Goal: Information Seeking & Learning: Learn about a topic

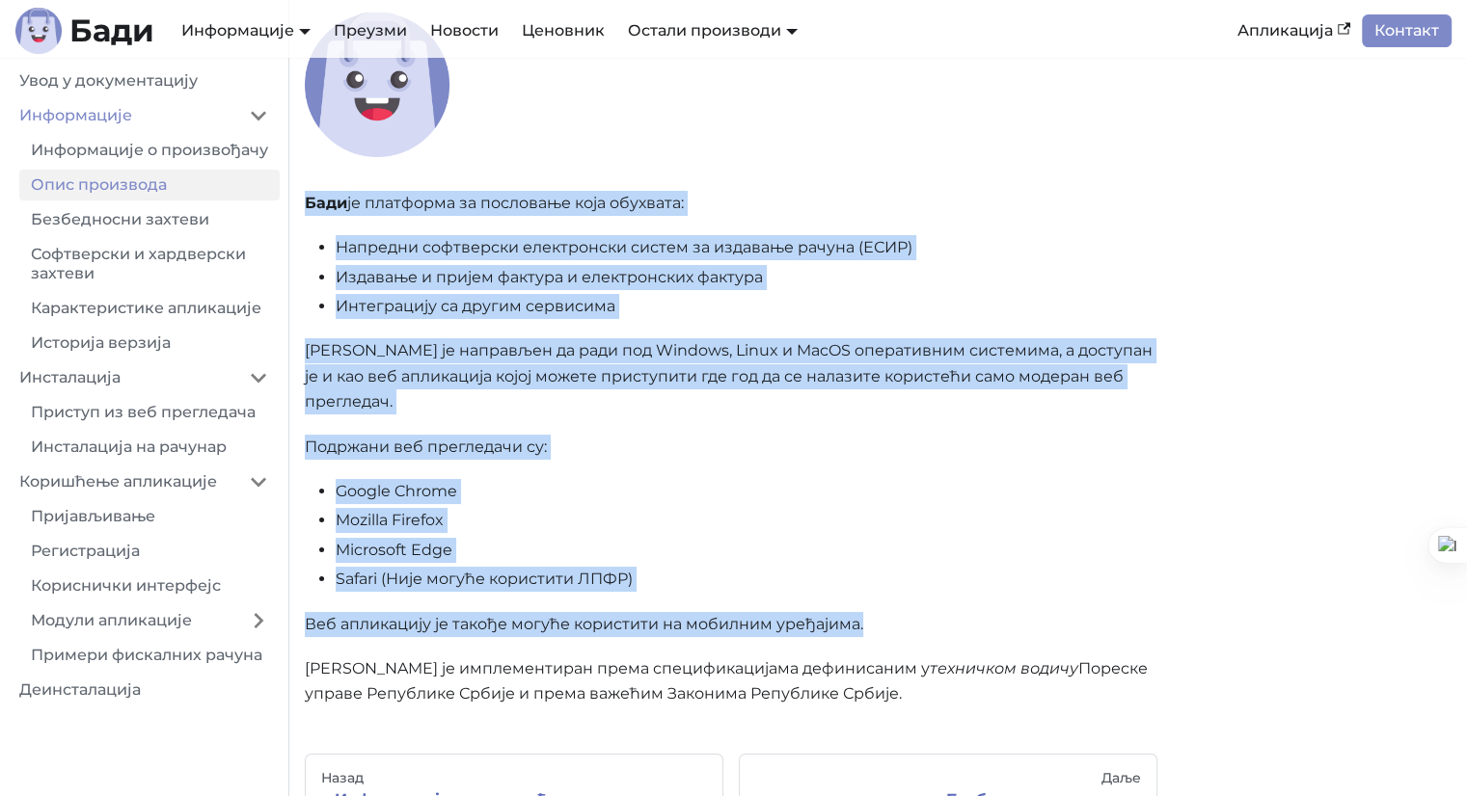
scroll to position [289, 0]
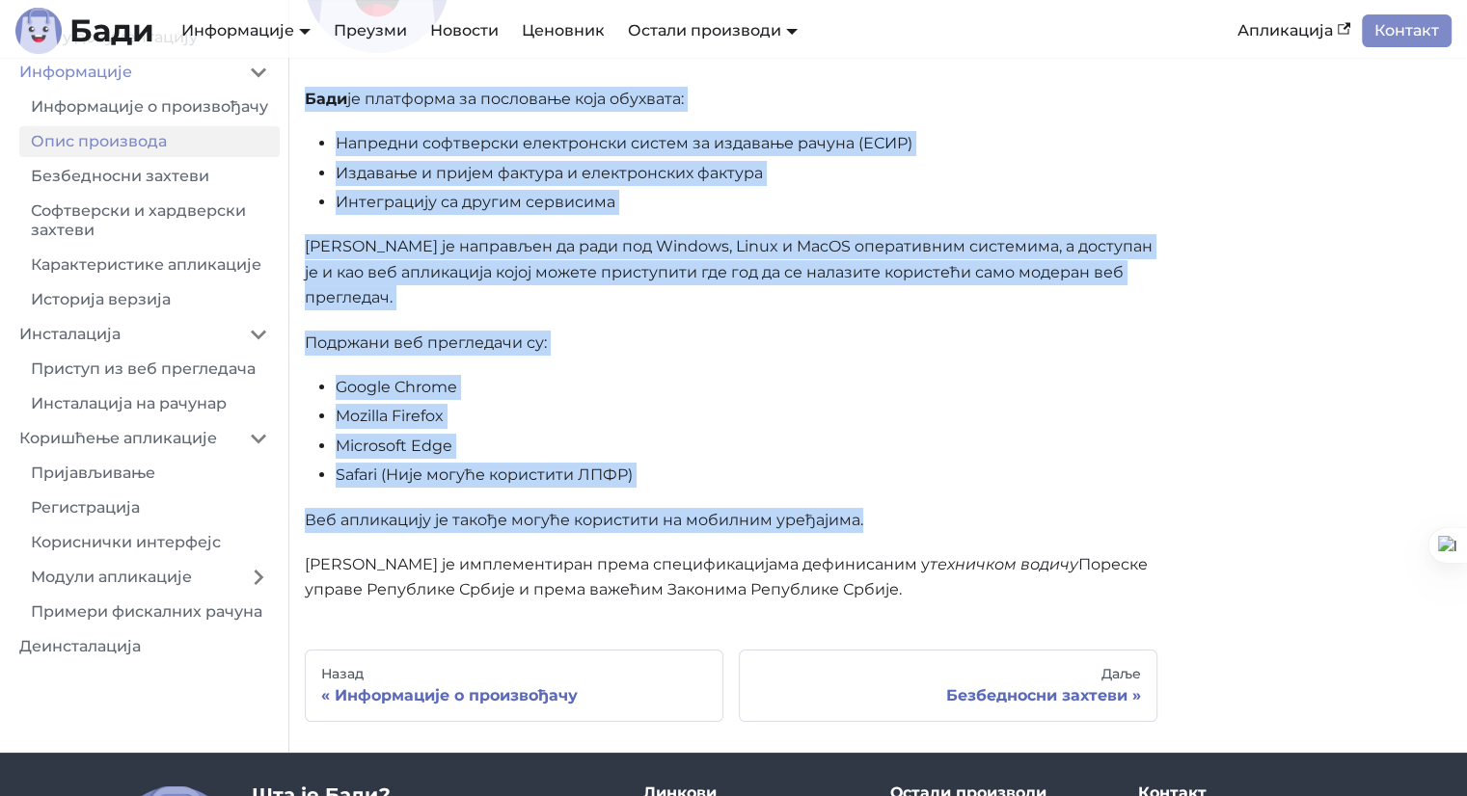
drag, startPoint x: 310, startPoint y: 290, endPoint x: 999, endPoint y: 556, distance: 739.0
click at [999, 556] on div "Опис производа [PERSON_NAME] је платформа за пословање која обухвата: Напредни …" at bounding box center [731, 214] width 852 height 777
copy div "Lore ip dolorsita co adipiscin elit seddoeiu: Temporin utlaboreet doloremagna a…"
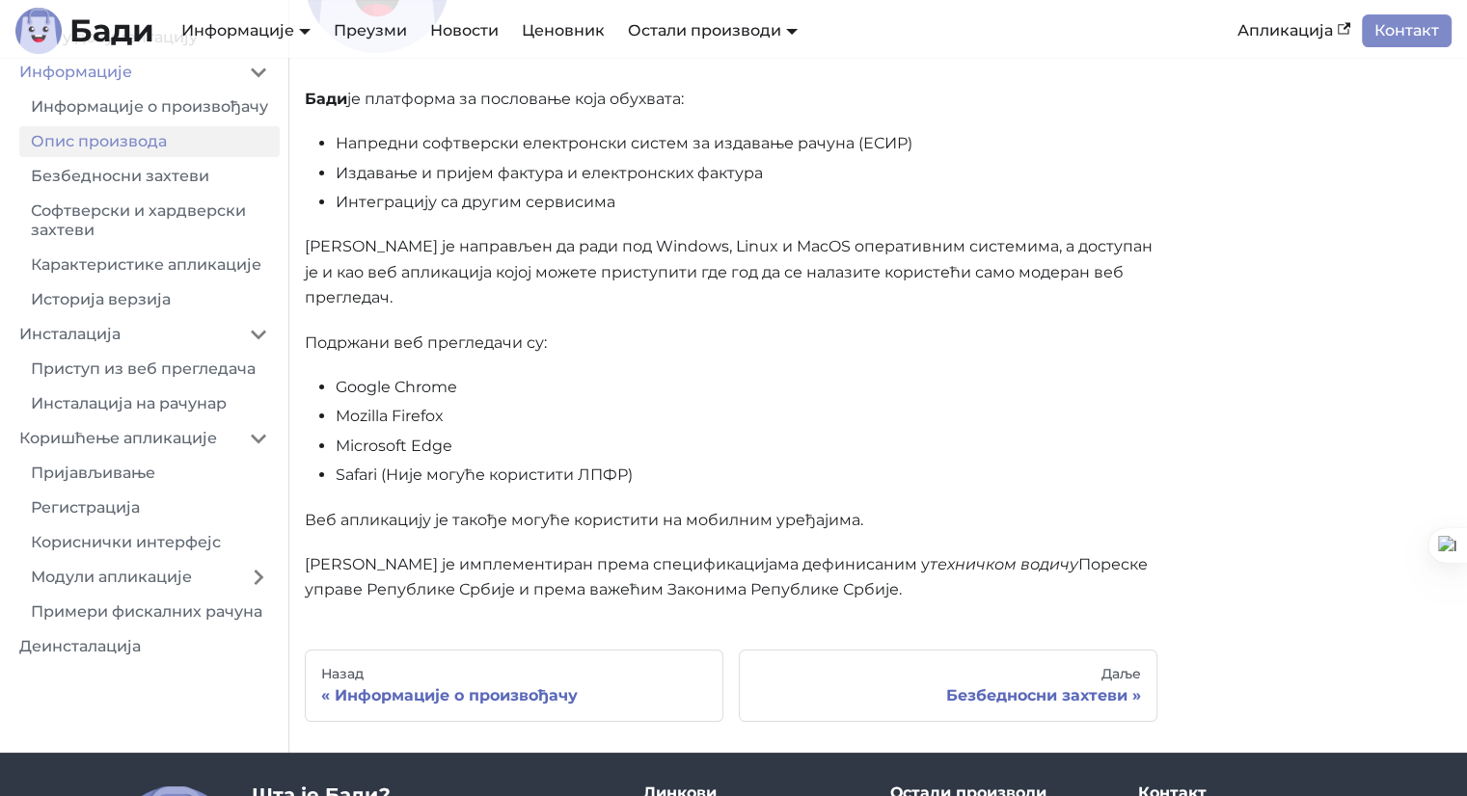
drag, startPoint x: 870, startPoint y: 302, endPoint x: 810, endPoint y: 610, distance: 314.3
click at [810, 610] on div "Информације Опис производа Опис производа [PERSON_NAME] је платформа за послова…" at bounding box center [731, 253] width 852 height 938
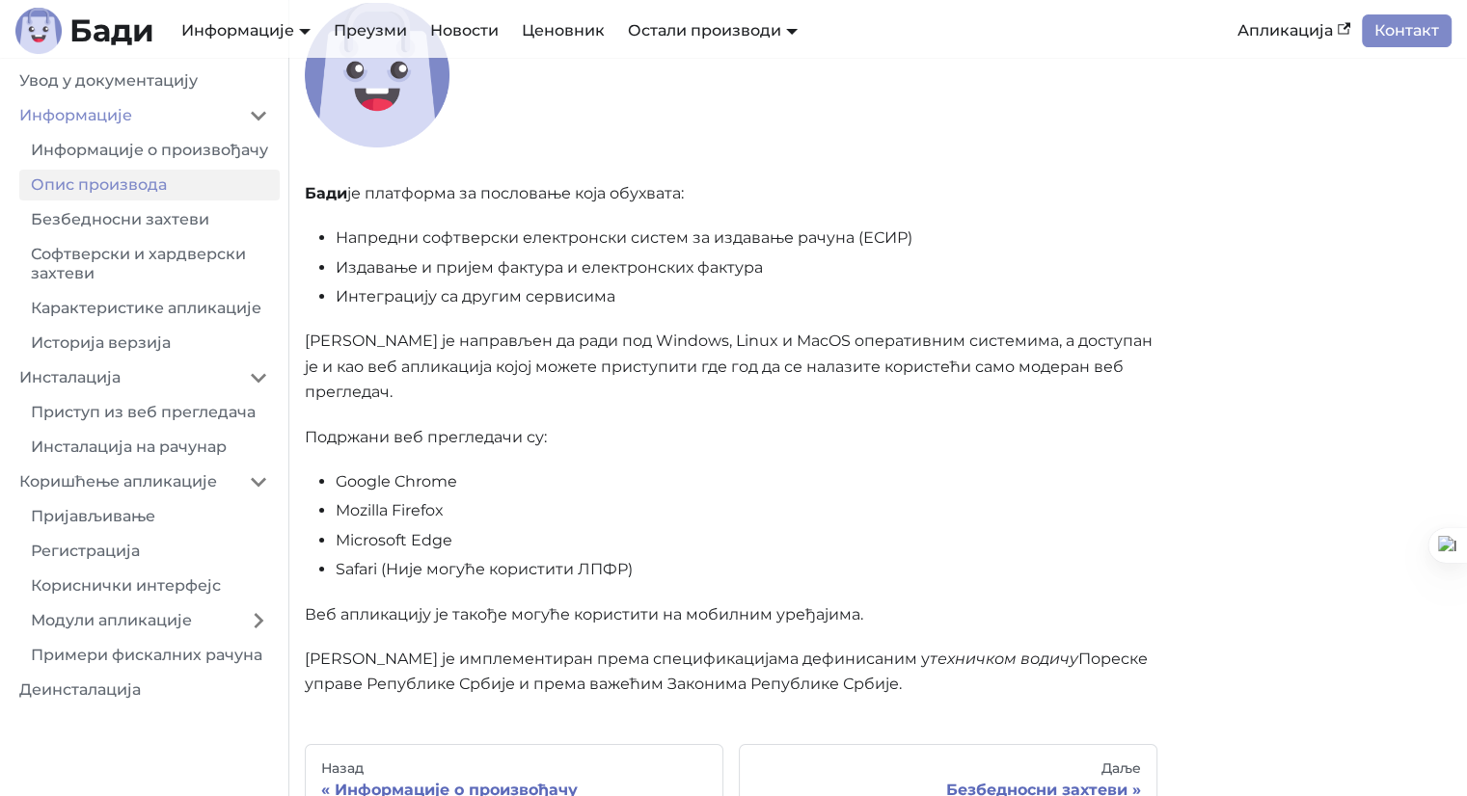
scroll to position [96, 0]
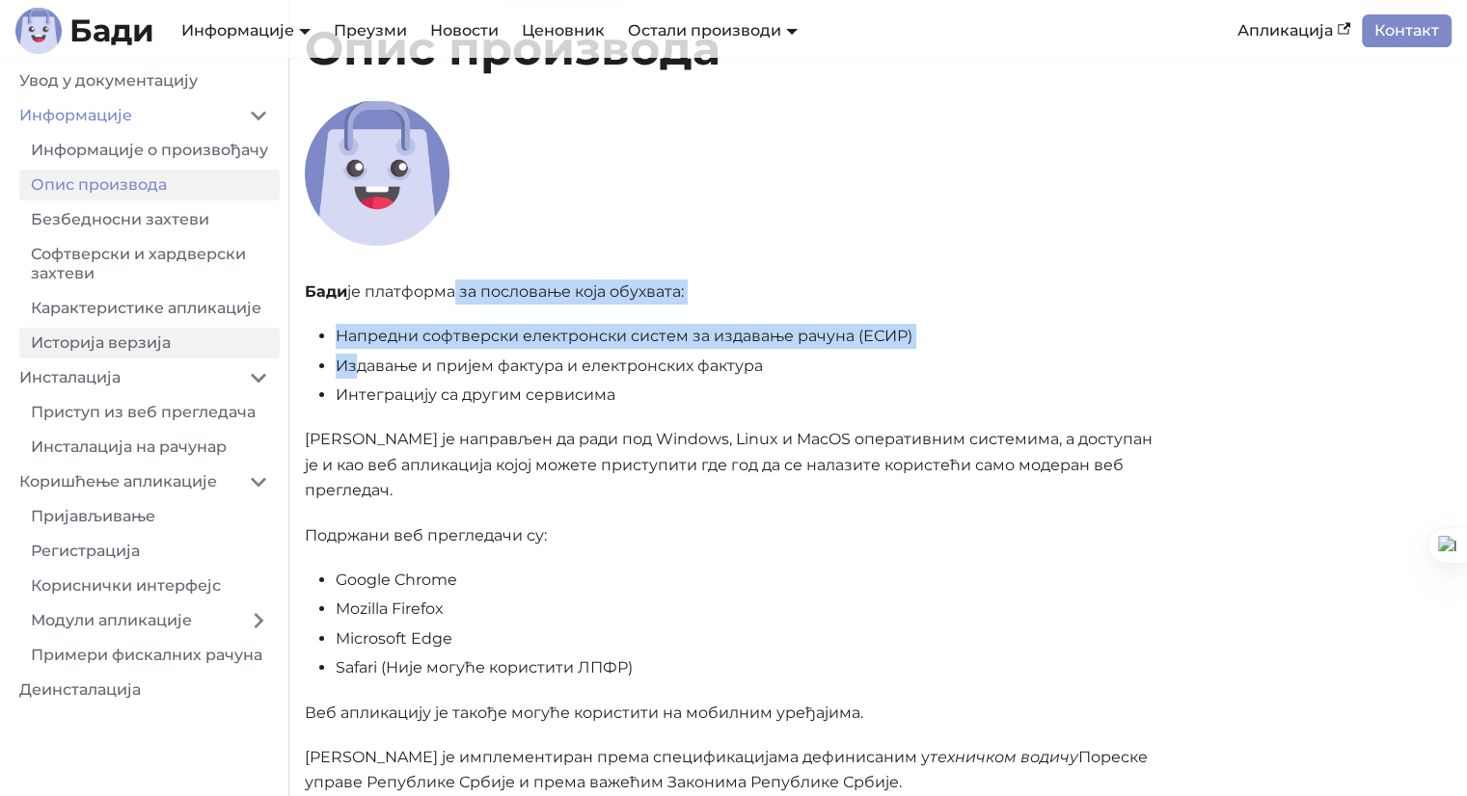
click at [325, 360] on div "Опис производа [PERSON_NAME] је платформа за пословање која обухвата: Напредни …" at bounding box center [731, 407] width 852 height 777
click at [1318, 39] on link "Апликација" at bounding box center [1293, 30] width 136 height 33
click at [498, 321] on div "Опис производа Бади је платформа за пословање која обухвата: Напредни софтверск…" at bounding box center [731, 407] width 852 height 777
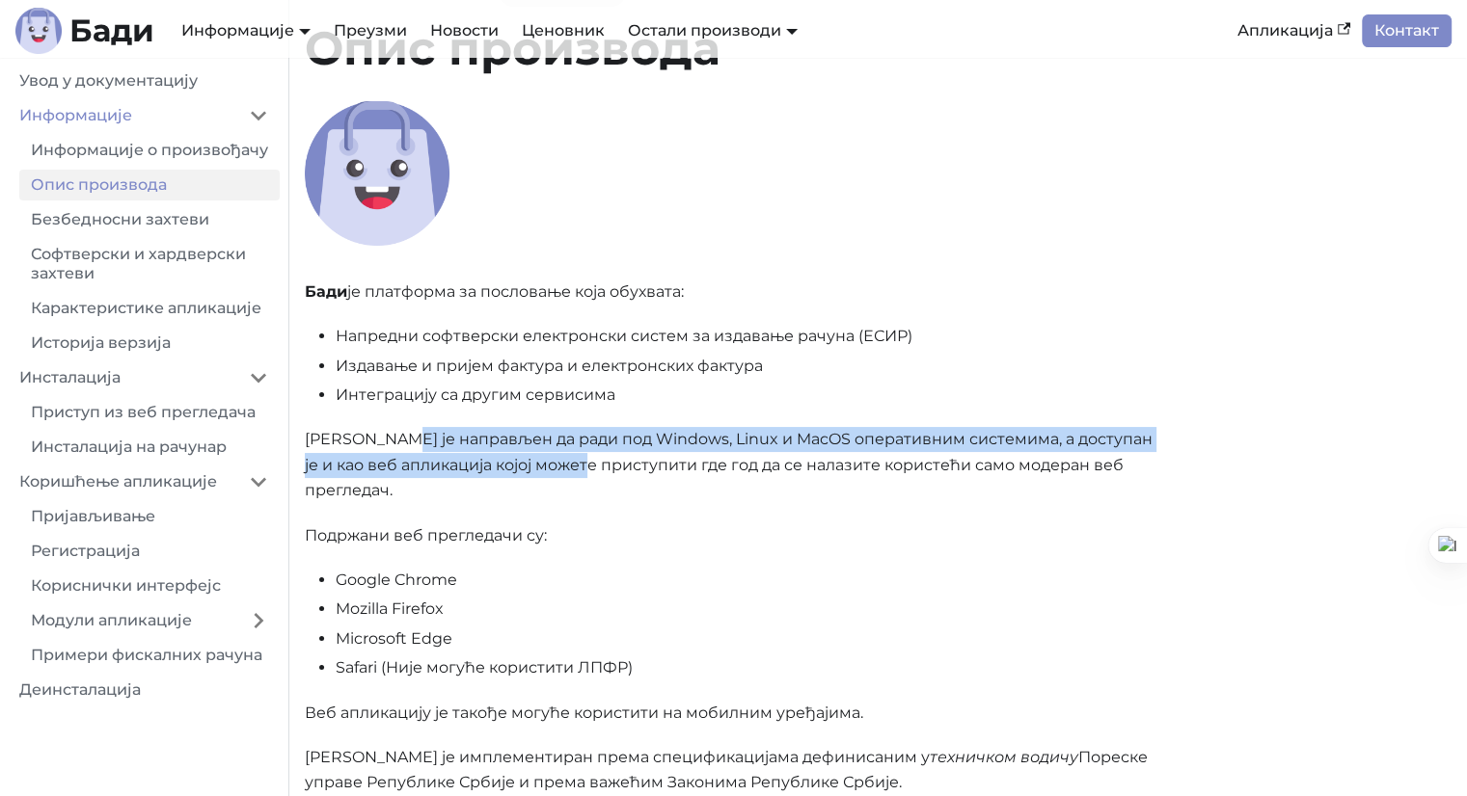
drag, startPoint x: 398, startPoint y: 433, endPoint x: 606, endPoint y: 463, distance: 210.4
click at [606, 463] on p "Бади је направљен да ради под Windows, Linux и MacOS oперативним системима, а д…" at bounding box center [731, 465] width 852 height 76
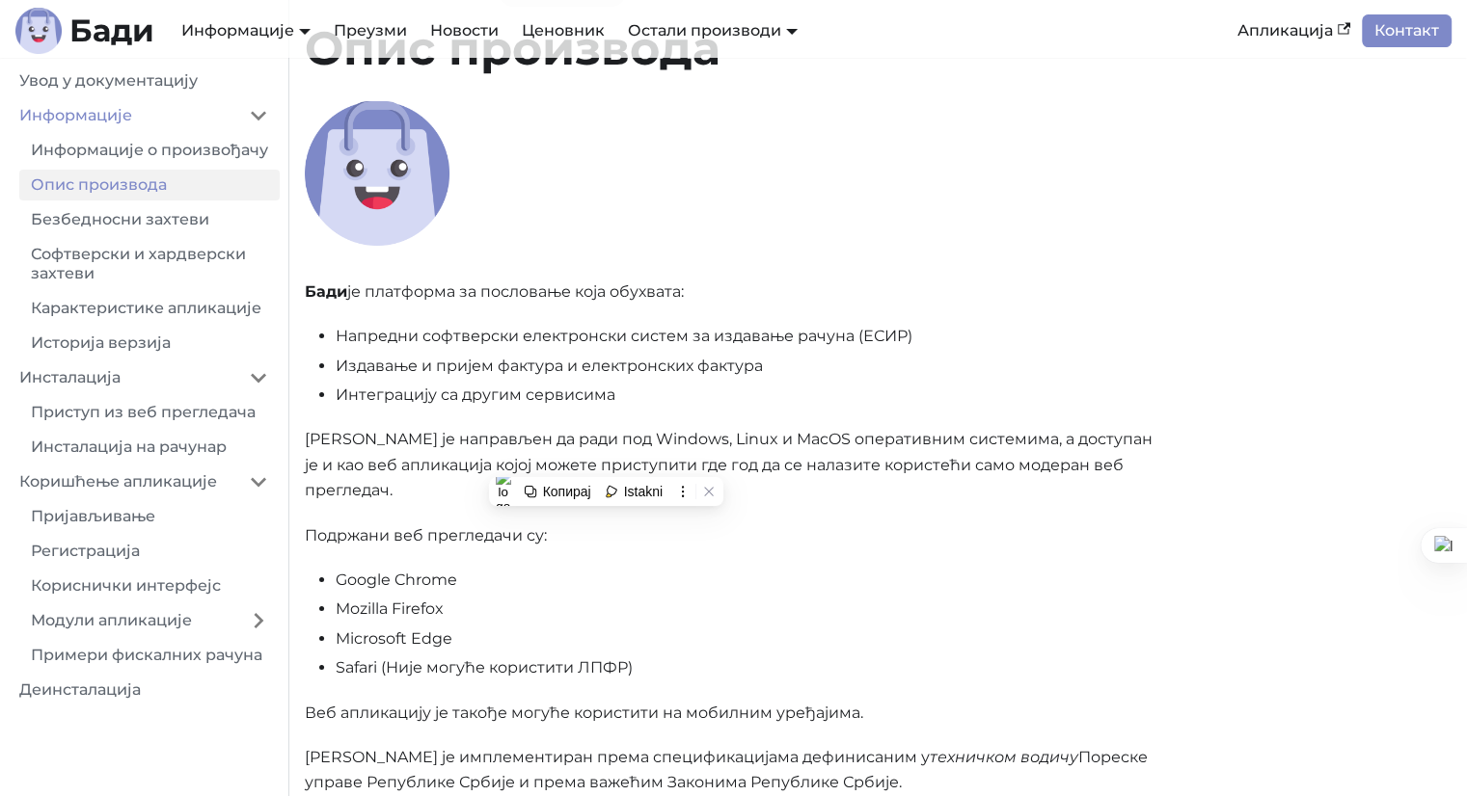
click at [901, 524] on p "Подржани веб прегледачи су:" at bounding box center [731, 536] width 852 height 25
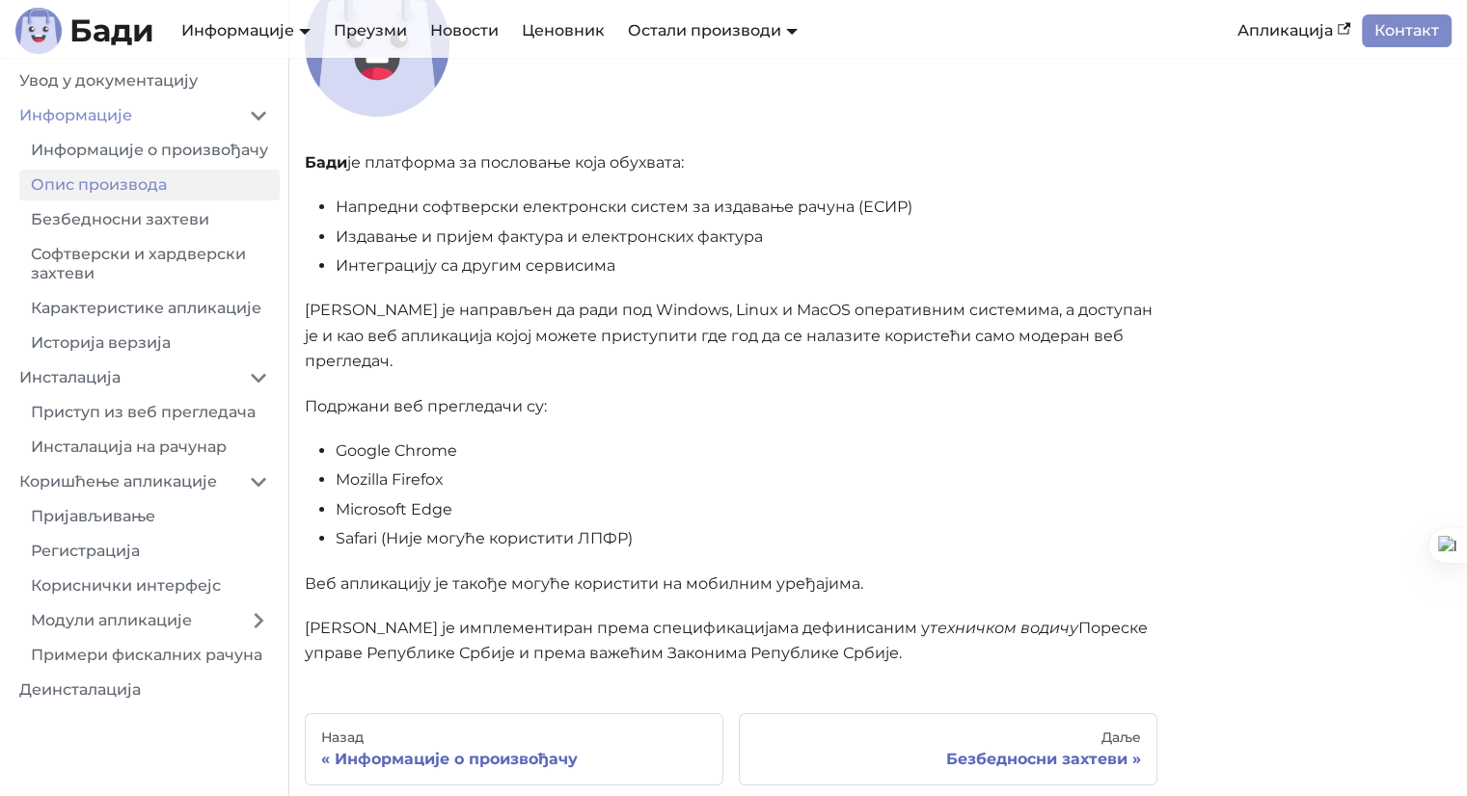
scroll to position [193, 0]
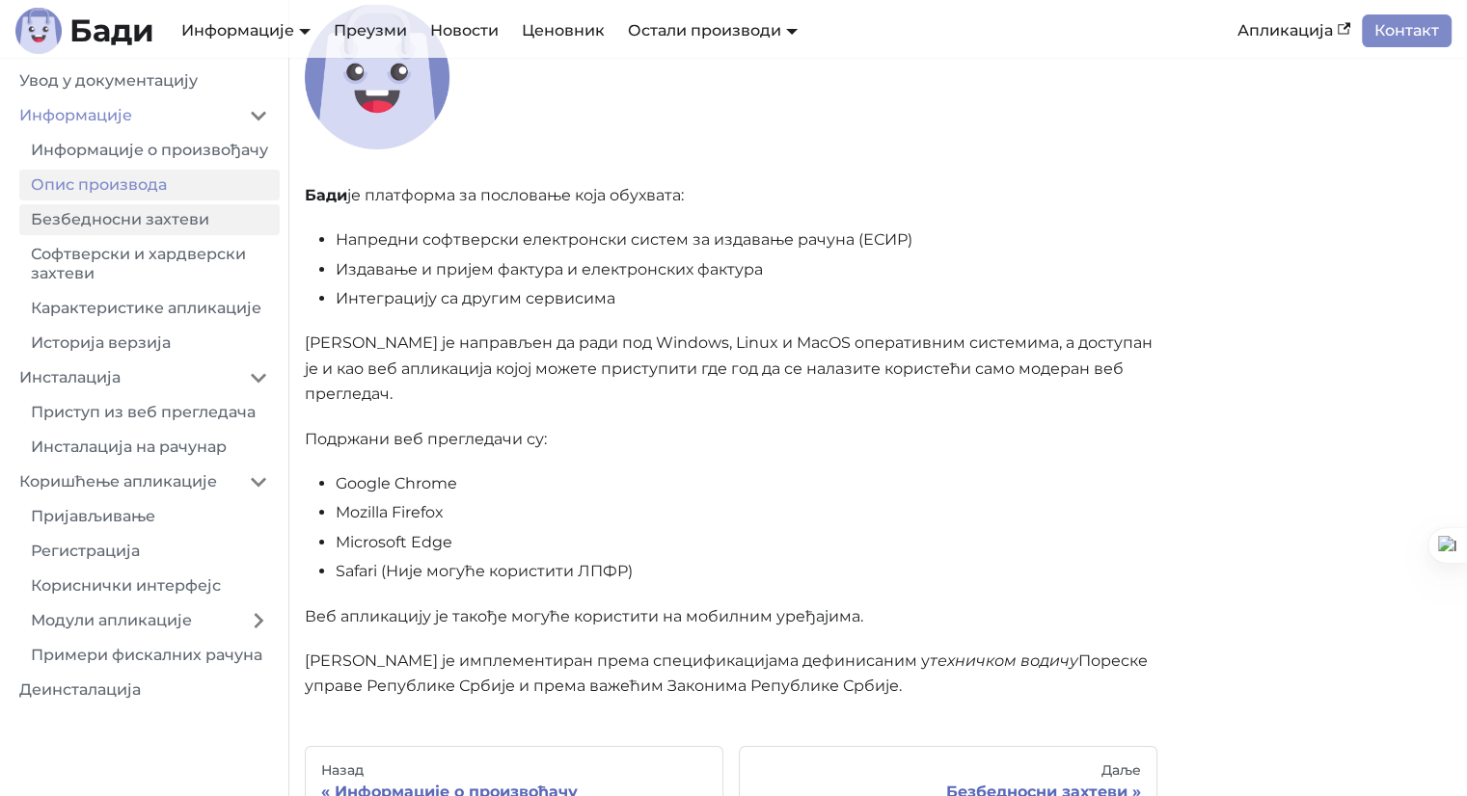
drag, startPoint x: 63, startPoint y: 236, endPoint x: 72, endPoint y: 242, distance: 11.2
click at [64, 235] on link "Безбедносни захтеви" at bounding box center [149, 219] width 260 height 31
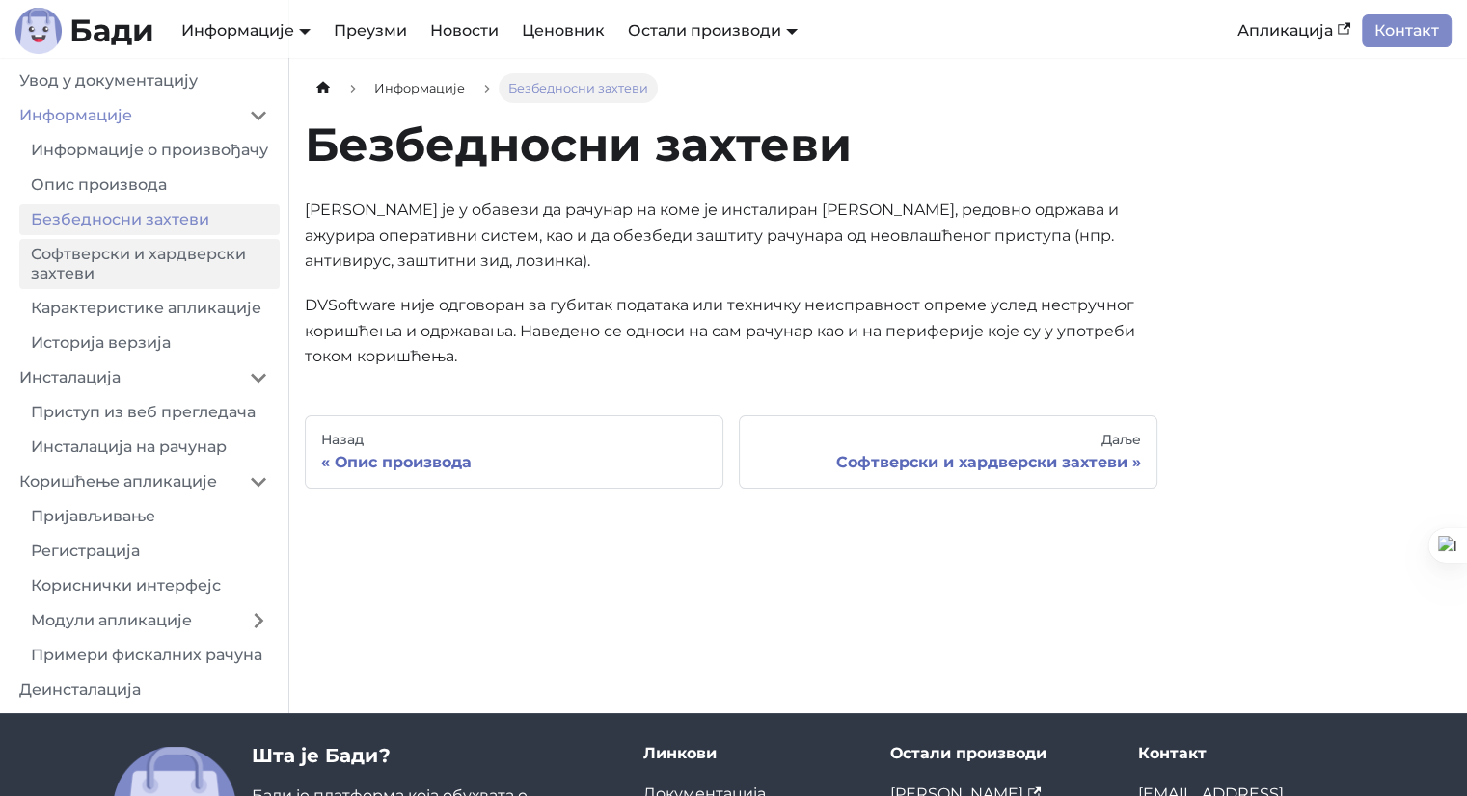
click at [165, 289] on link "Софтверски и хардверски захтеви" at bounding box center [149, 264] width 260 height 50
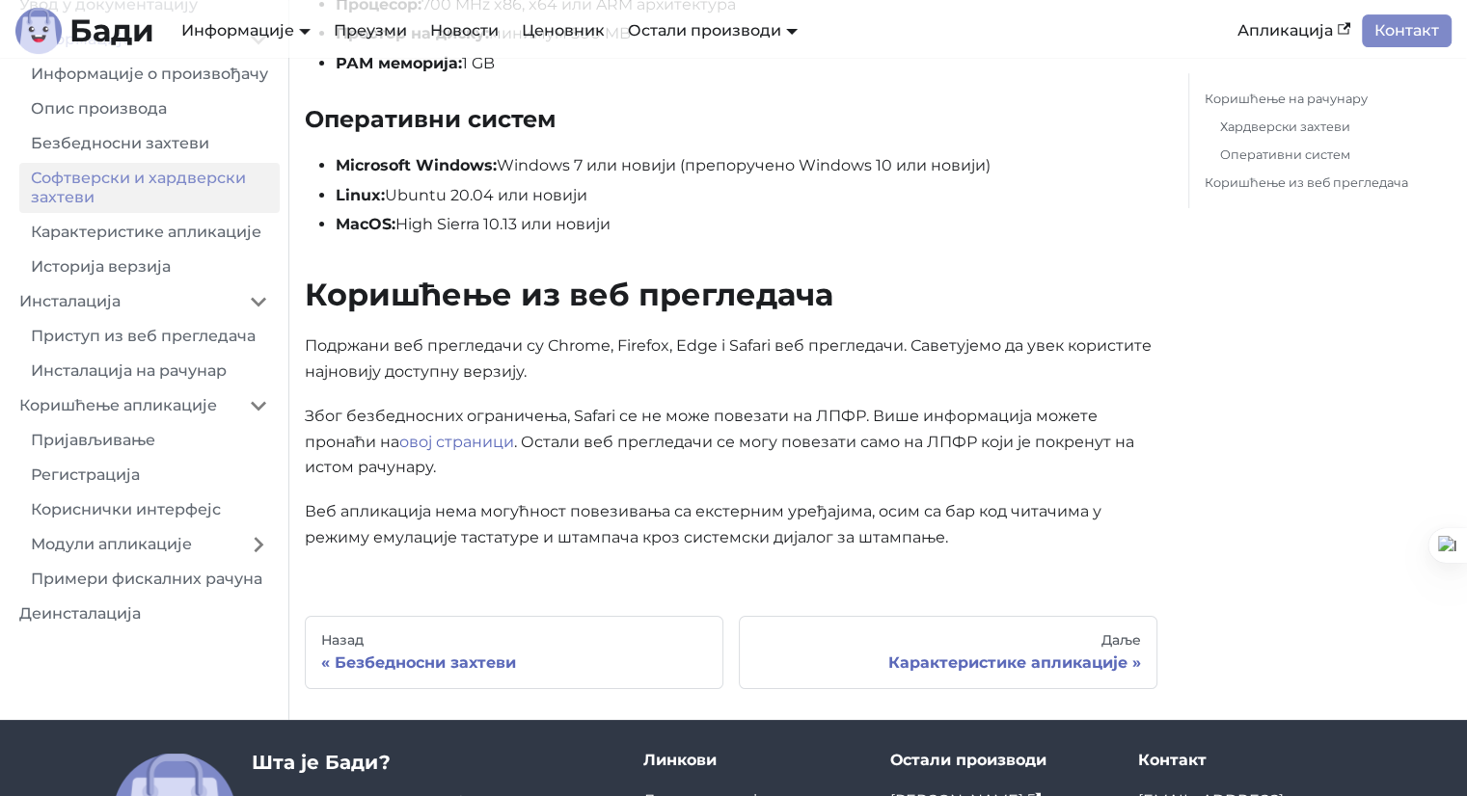
scroll to position [579, 0]
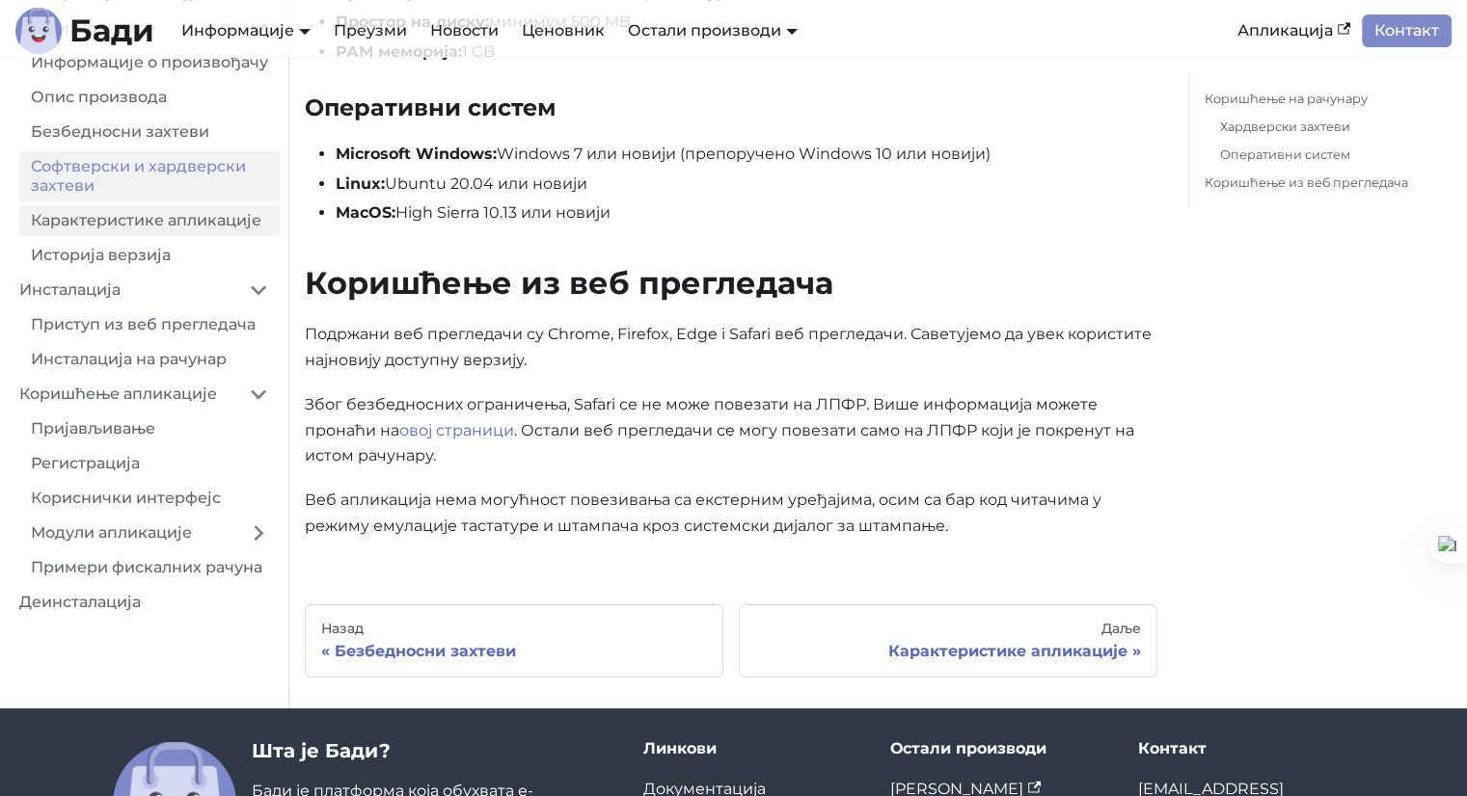
click at [149, 236] on link "Карактеристике апликације" at bounding box center [149, 220] width 260 height 31
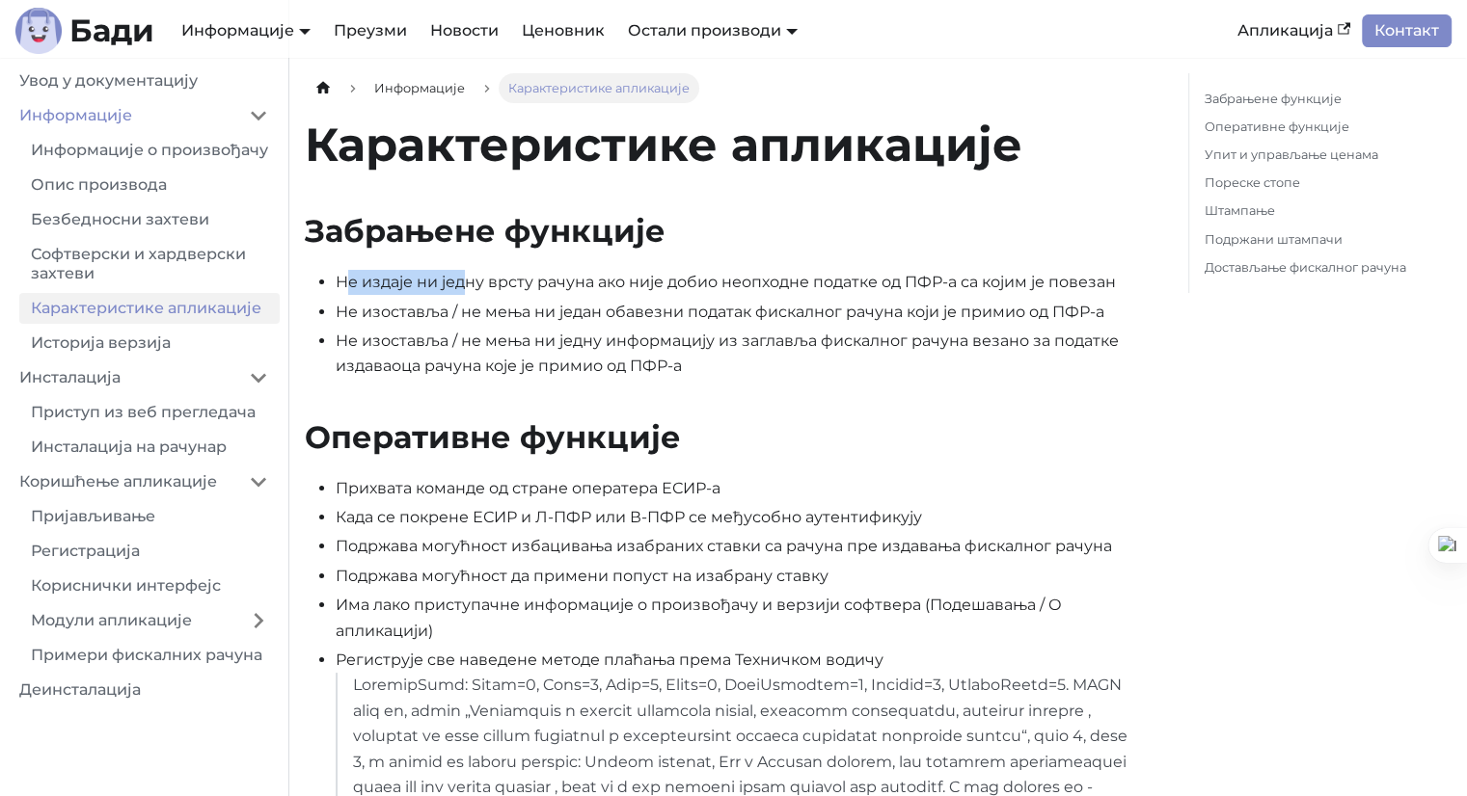
drag, startPoint x: 346, startPoint y: 283, endPoint x: 461, endPoint y: 276, distance: 114.9
click at [461, 276] on li "Не издаје ни једну врсту рачуна ако није добио неопходне податке од ПФР-а са ко…" at bounding box center [746, 282] width 821 height 25
click at [497, 279] on li "Не издаје ни једну врсту рачуна ако није добио неопходне податке од ПФР-а са ко…" at bounding box center [746, 282] width 821 height 25
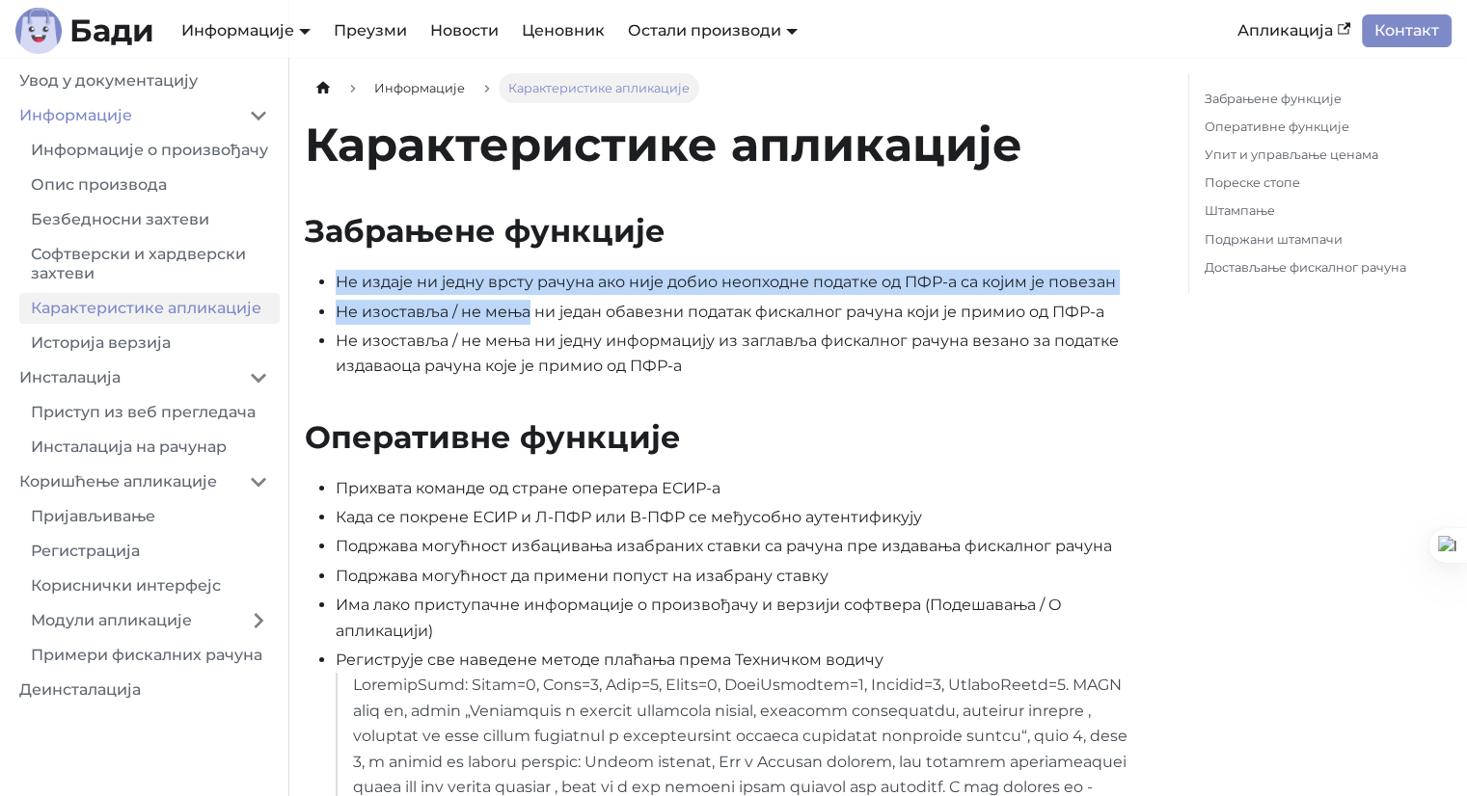
drag, startPoint x: 332, startPoint y: 282, endPoint x: 525, endPoint y: 309, distance: 195.7
click at [525, 309] on ul "Не издаје ни једну врсту рачуна ако није добио неопходне податке од ПФР-а са ко…" at bounding box center [731, 325] width 852 height 110
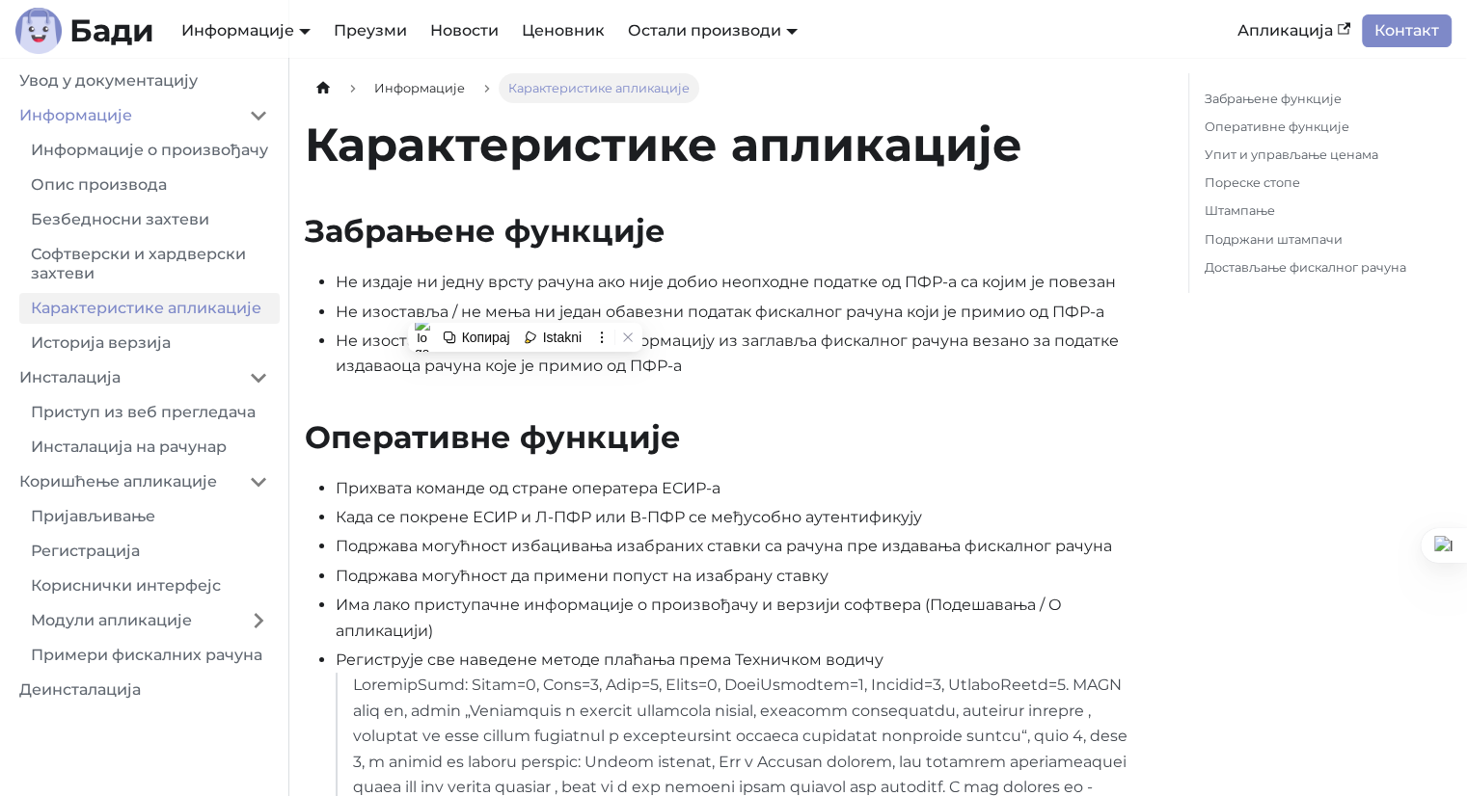
click at [691, 368] on li "Не изоставља / не мења ни једну информацију из заглавља фискалног рачуна везано…" at bounding box center [746, 354] width 821 height 51
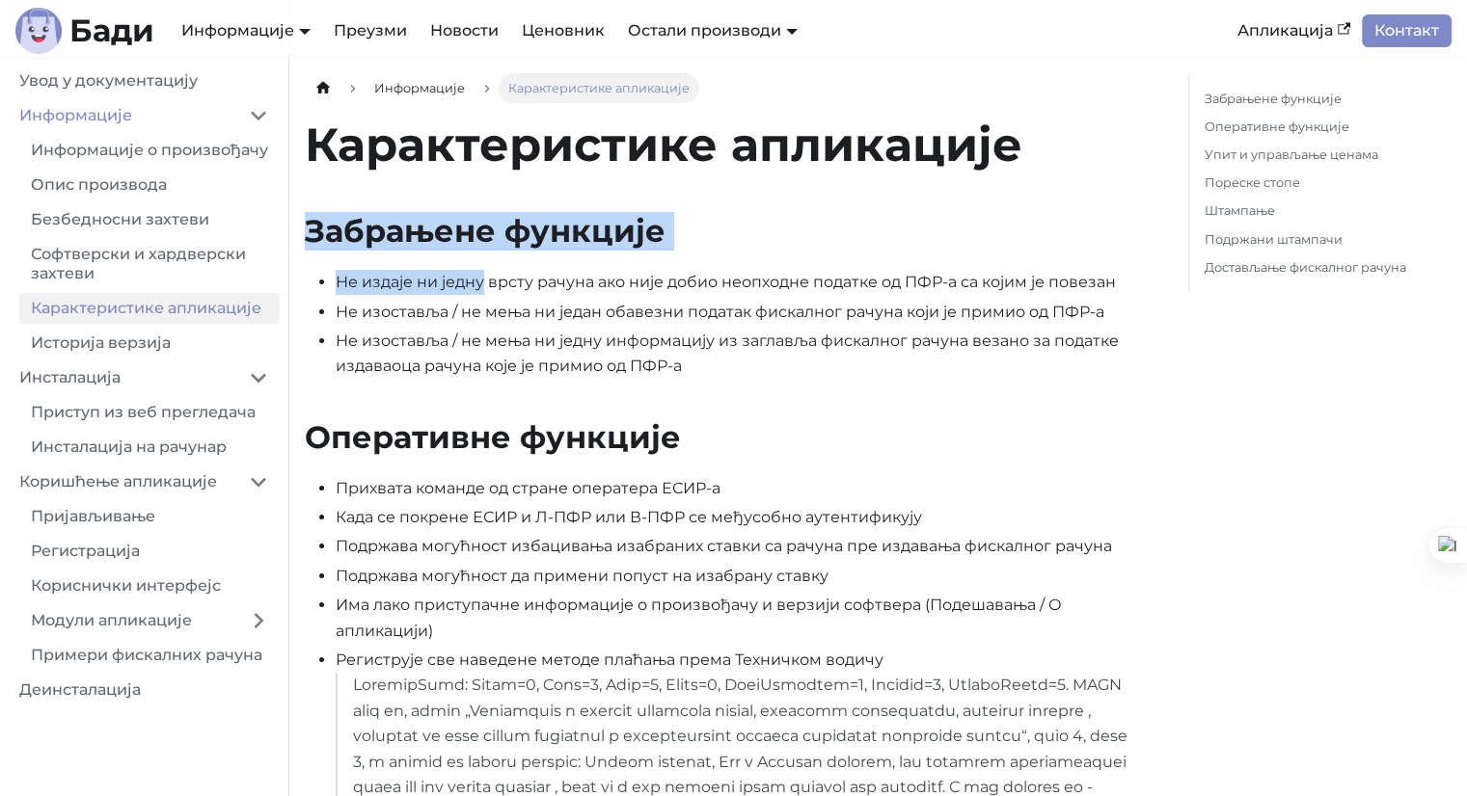
drag, startPoint x: 312, startPoint y: 225, endPoint x: 482, endPoint y: 271, distance: 175.9
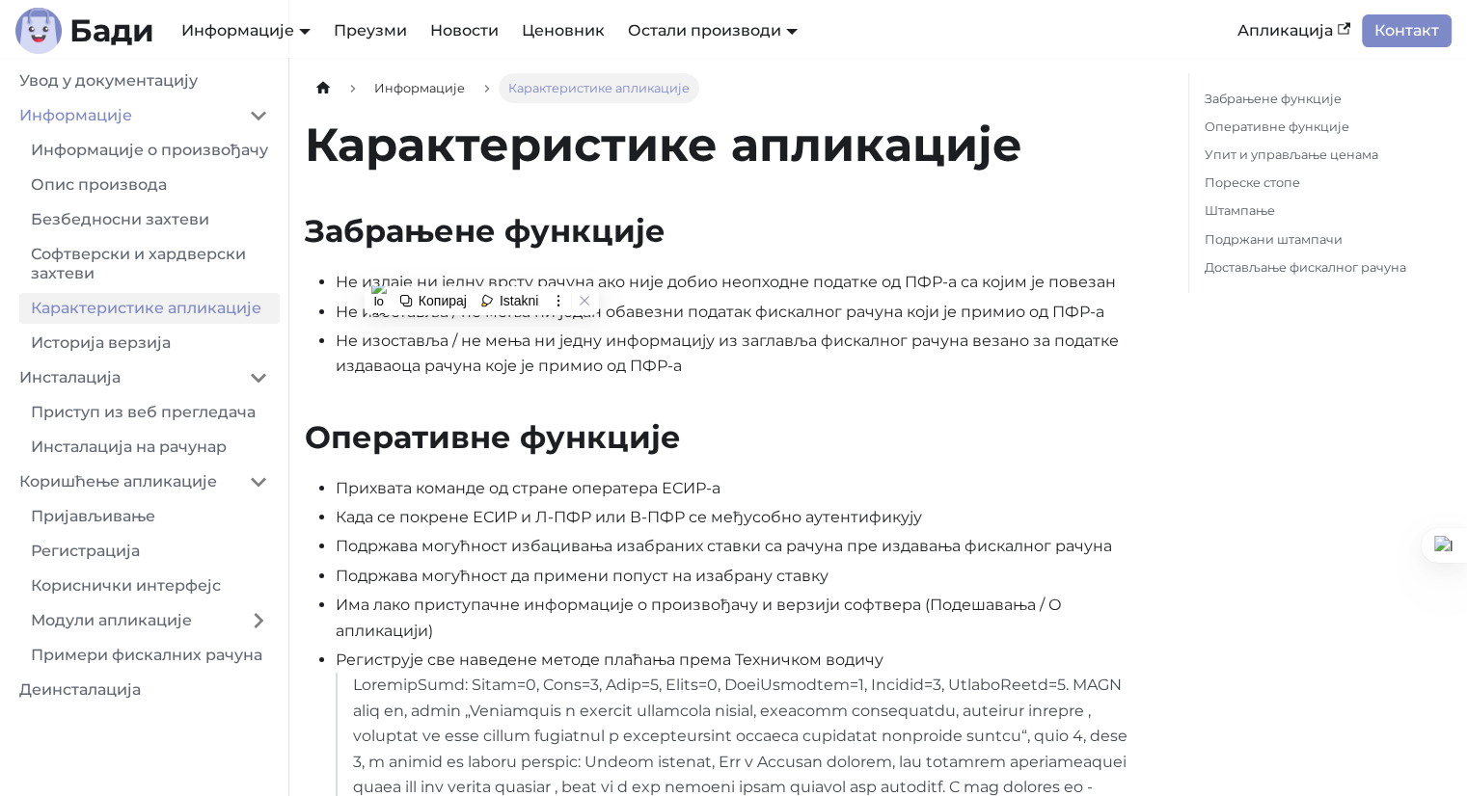
click at [592, 371] on li "Не изоставља / не мења ни једну информацију из заглавља фискалног рачуна везано…" at bounding box center [746, 354] width 821 height 51
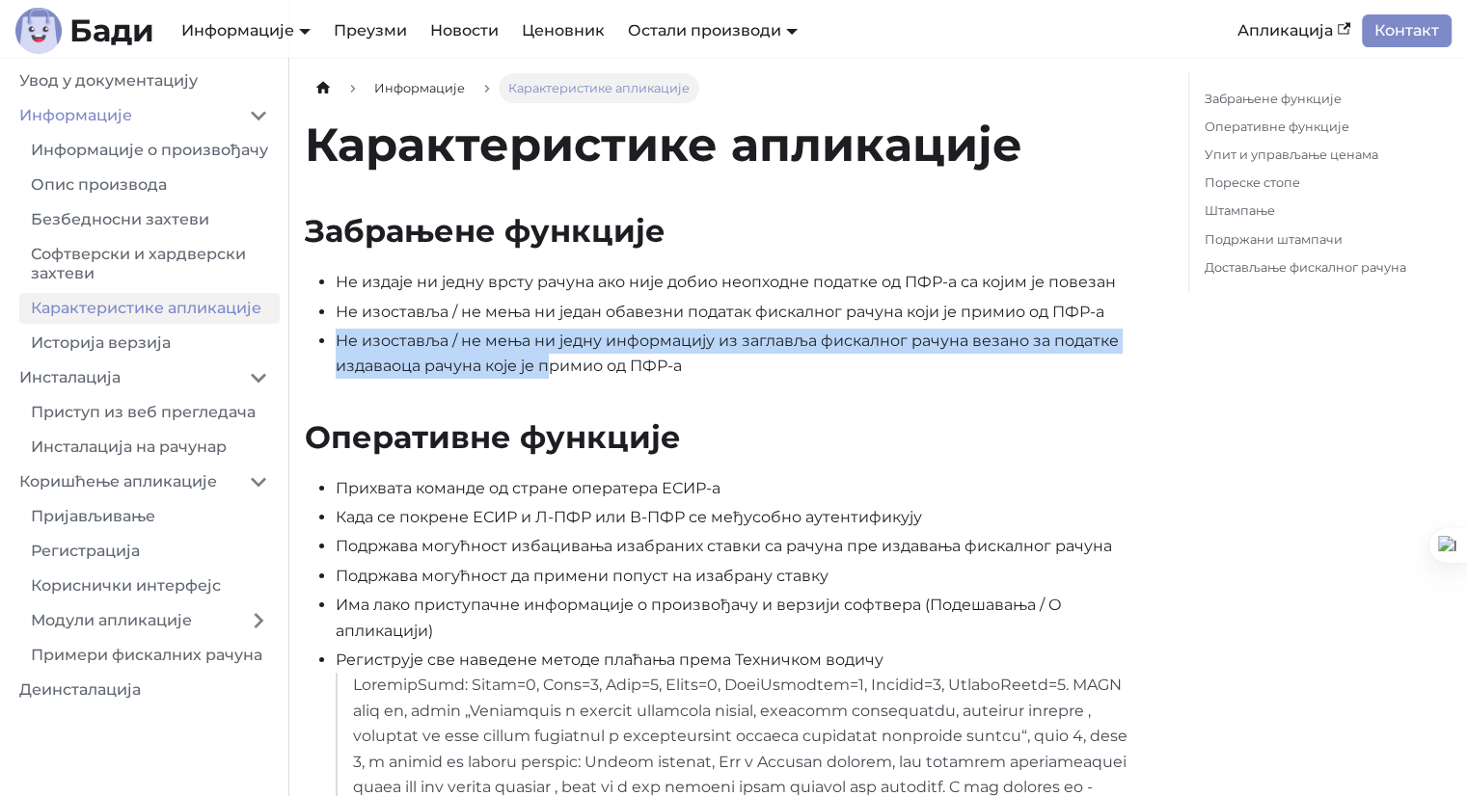
drag, startPoint x: 336, startPoint y: 340, endPoint x: 549, endPoint y: 379, distance: 216.5
click at [549, 379] on li "Не изоставља / не мења ни једну информацију из заглавља фискалног рачуна везано…" at bounding box center [746, 354] width 821 height 51
click at [608, 406] on button "Istakni" at bounding box center [576, 407] width 66 height 25
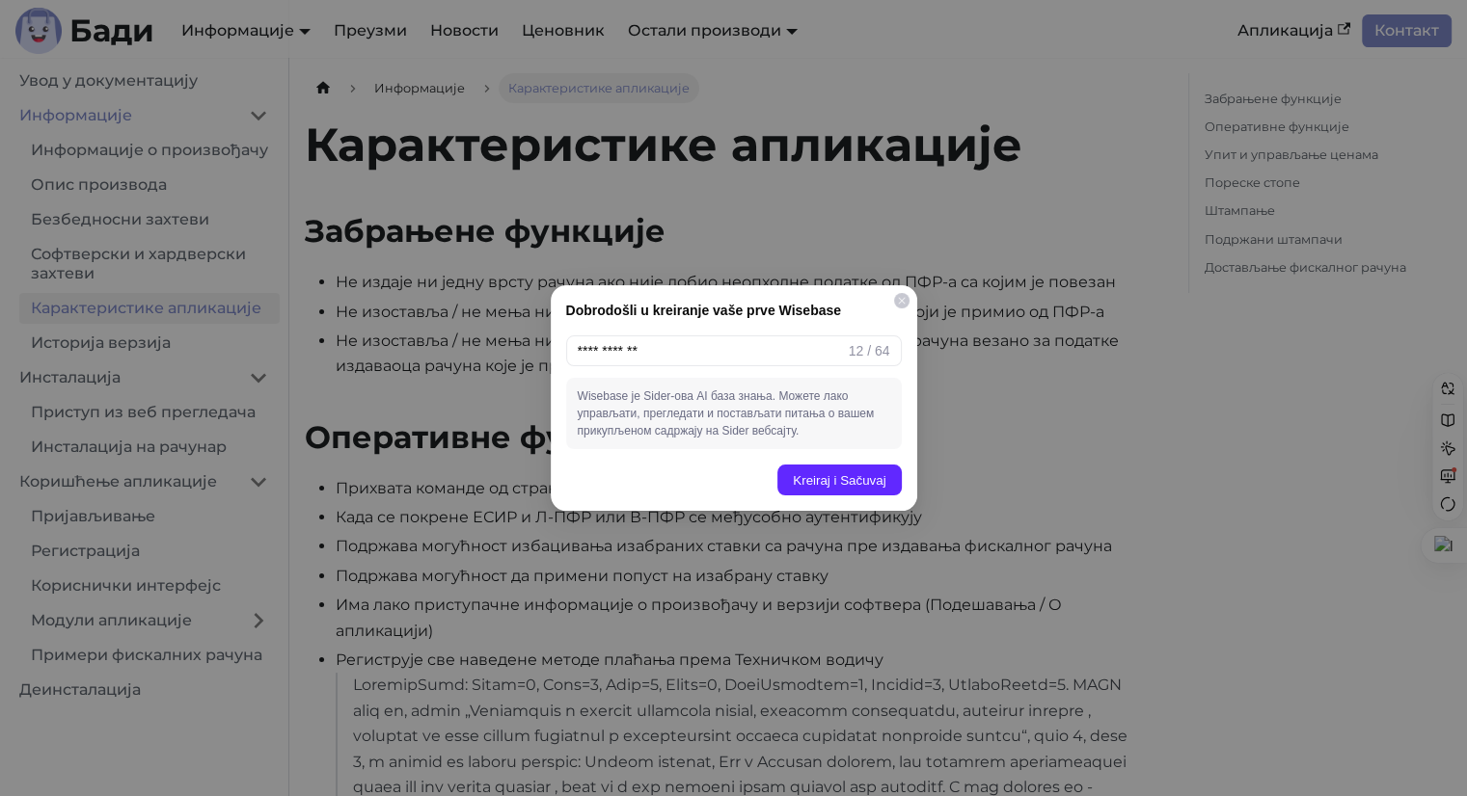
click at [899, 298] on icon at bounding box center [902, 301] width 10 height 10
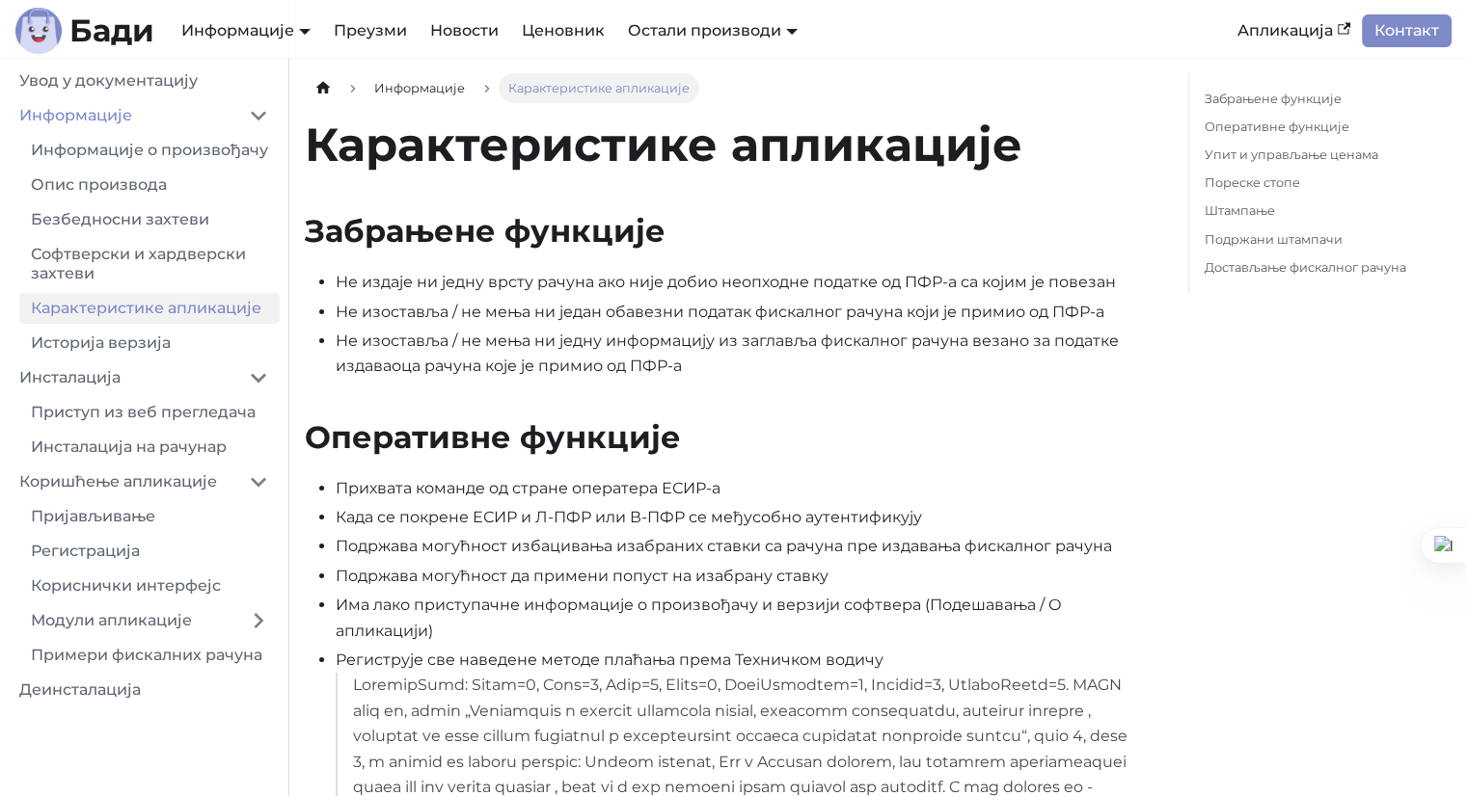
click at [762, 378] on li "Не изоставља / не мења ни једну информацију из заглавља фискалног рачуна везано…" at bounding box center [746, 354] width 821 height 51
click at [1230, 129] on link "Оперативне функције" at bounding box center [1323, 127] width 239 height 20
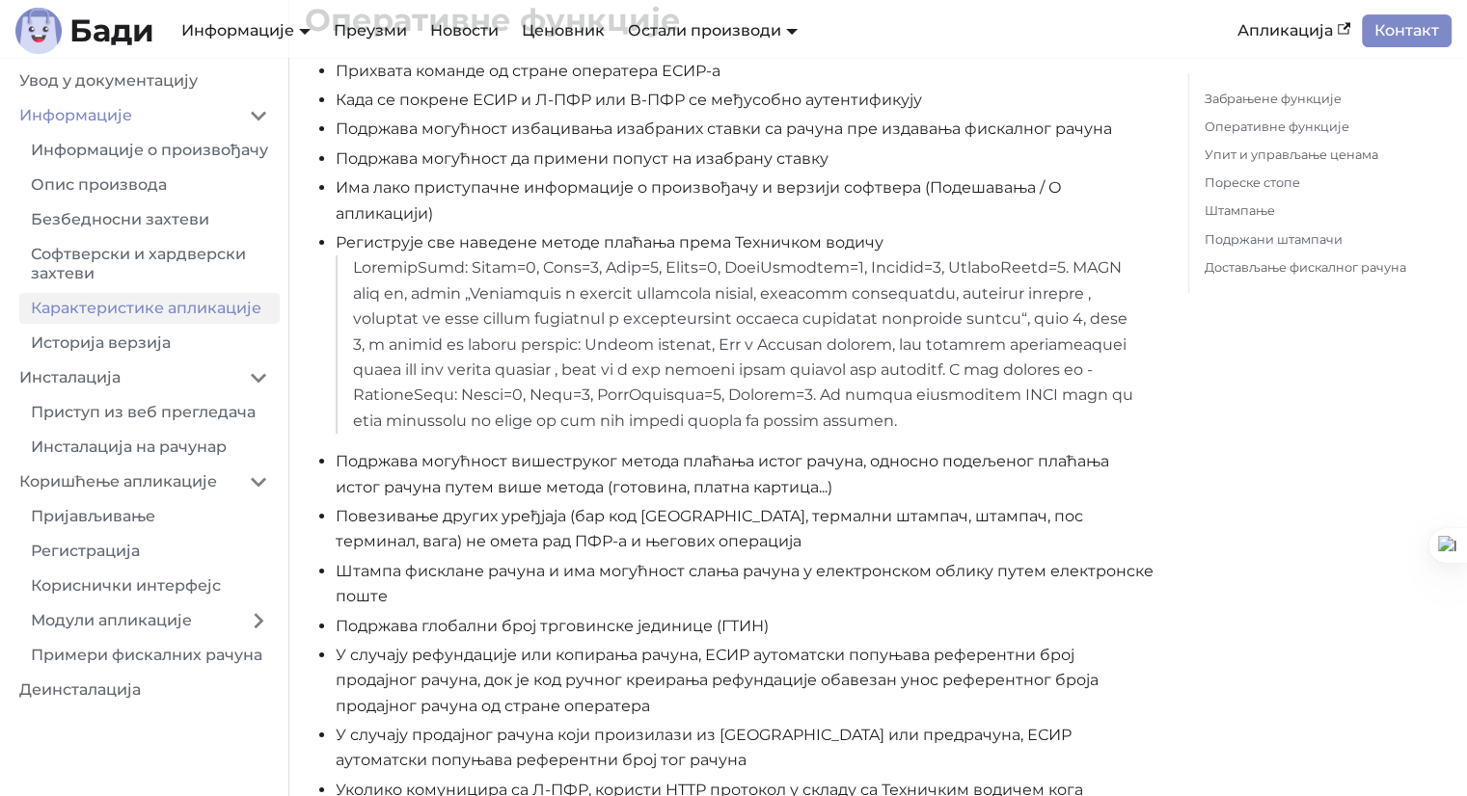
drag, startPoint x: 1295, startPoint y: 357, endPoint x: 1246, endPoint y: 352, distance: 49.4
drag, startPoint x: 1246, startPoint y: 352, endPoint x: 744, endPoint y: 294, distance: 504.7
click at [744, 294] on p at bounding box center [747, 345] width 789 height 178
drag, startPoint x: 730, startPoint y: 267, endPoint x: 852, endPoint y: 267, distance: 122.5
click at [852, 267] on p at bounding box center [747, 345] width 789 height 178
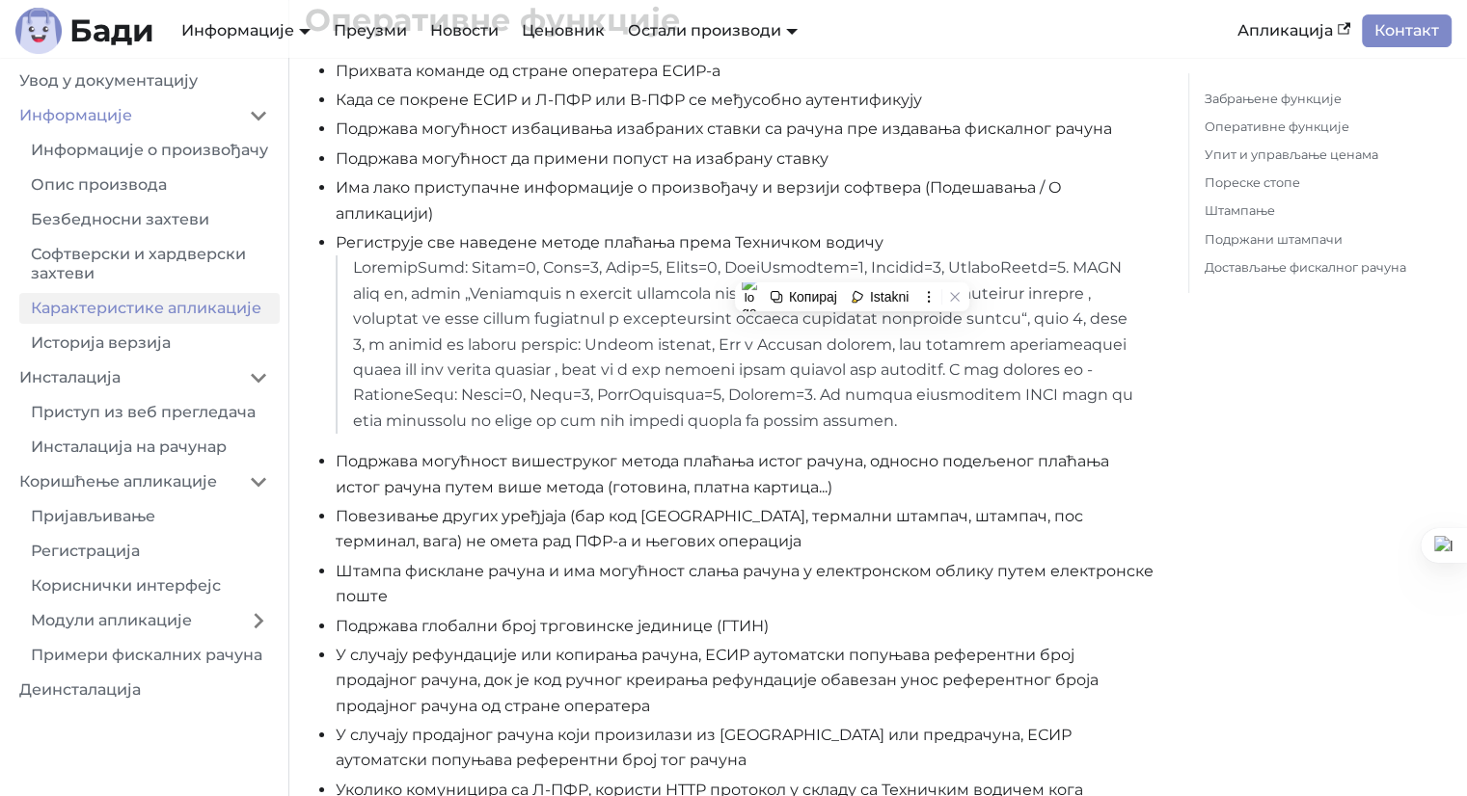
click at [968, 428] on p at bounding box center [747, 345] width 789 height 178
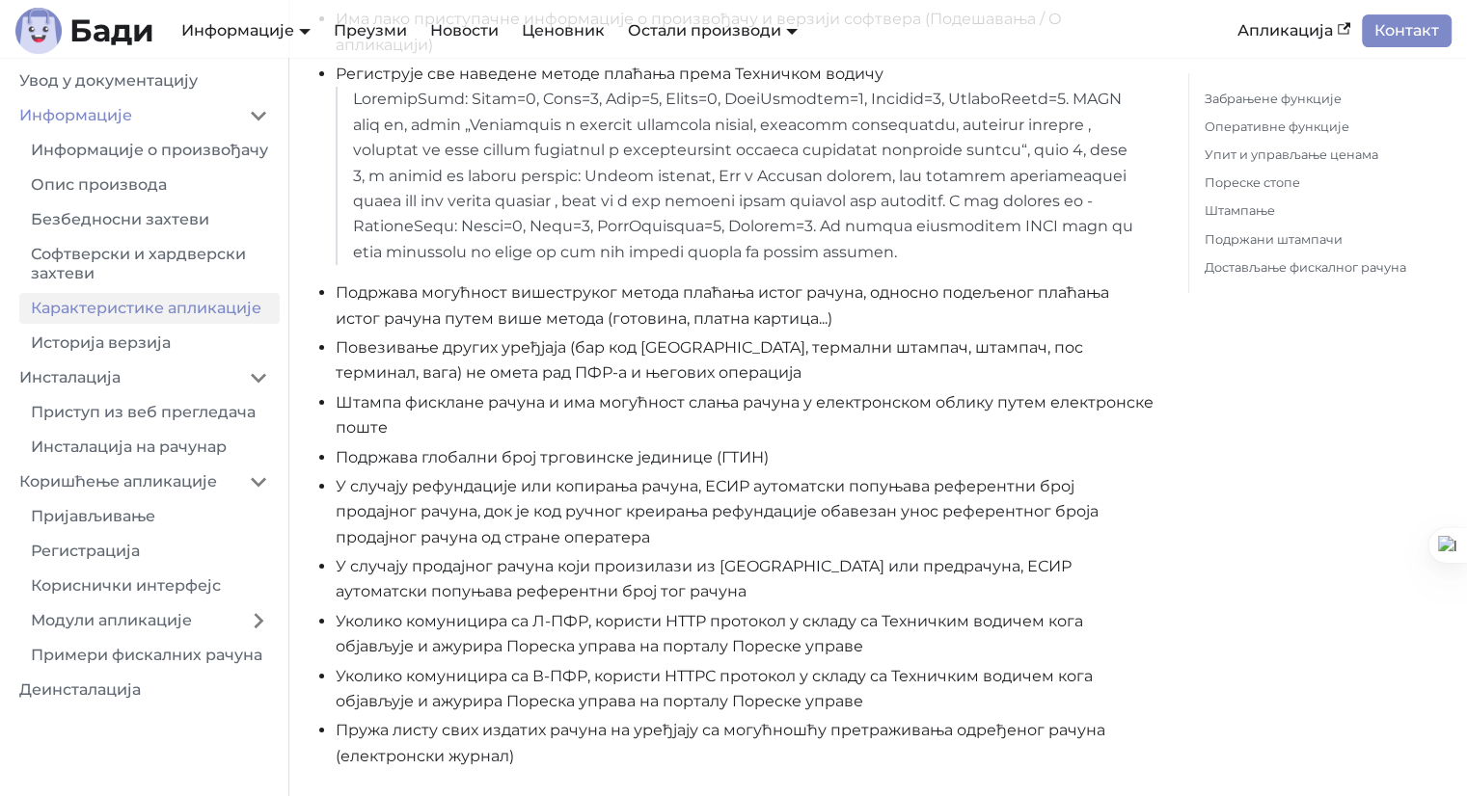
scroll to position [610, 0]
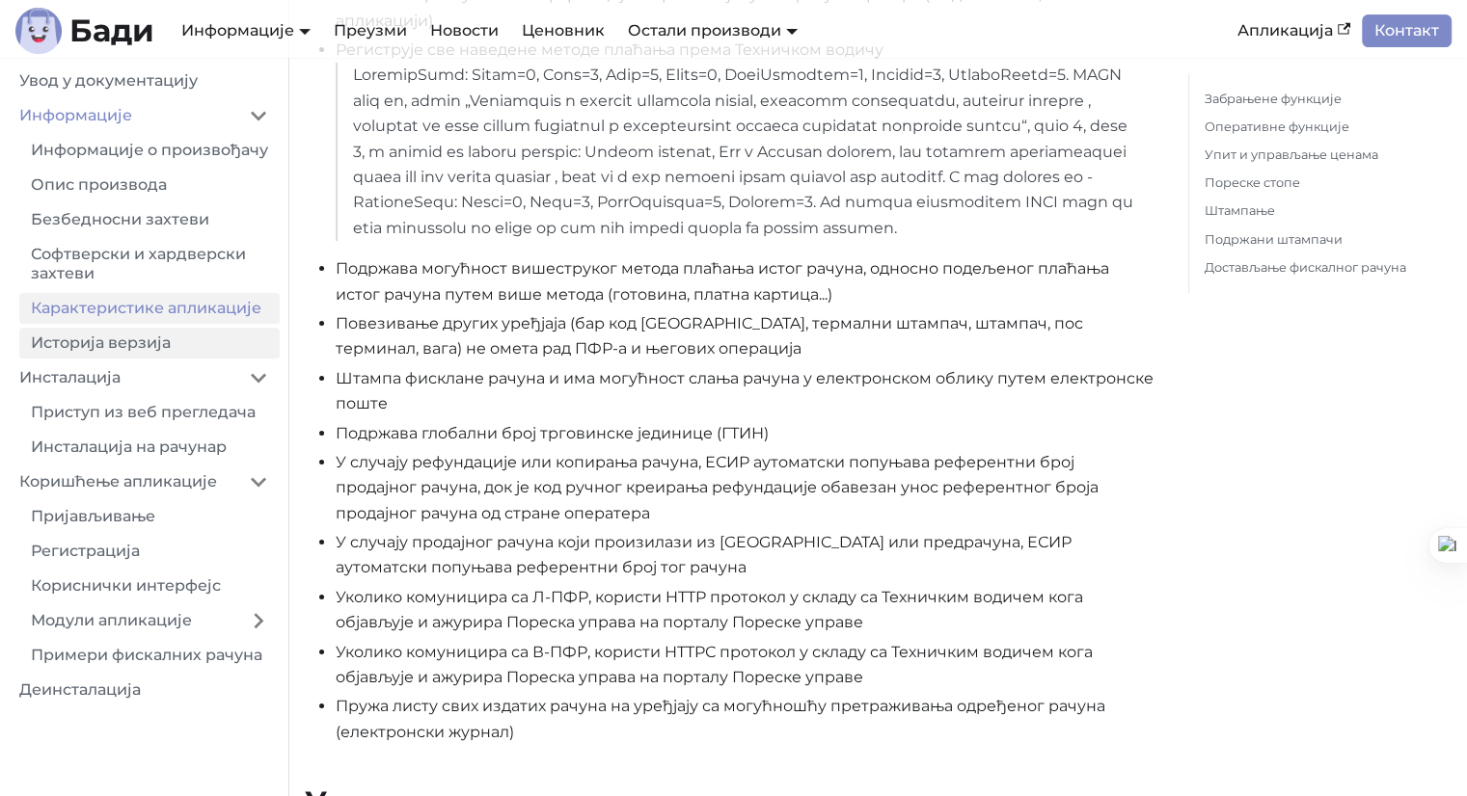
click at [149, 356] on link "Историја верзија" at bounding box center [149, 343] width 260 height 31
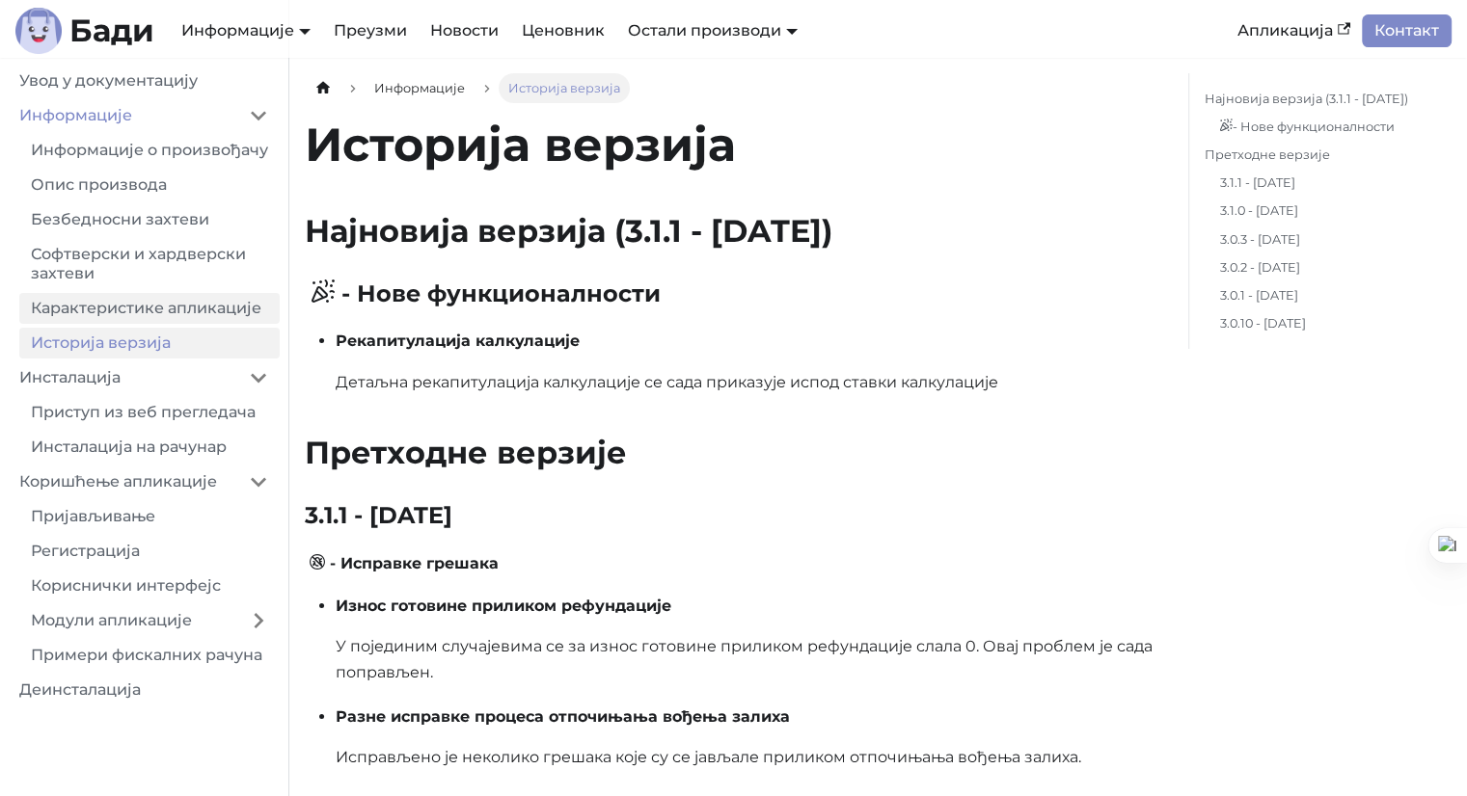
click at [151, 324] on link "Карактеристике апликације" at bounding box center [149, 308] width 260 height 31
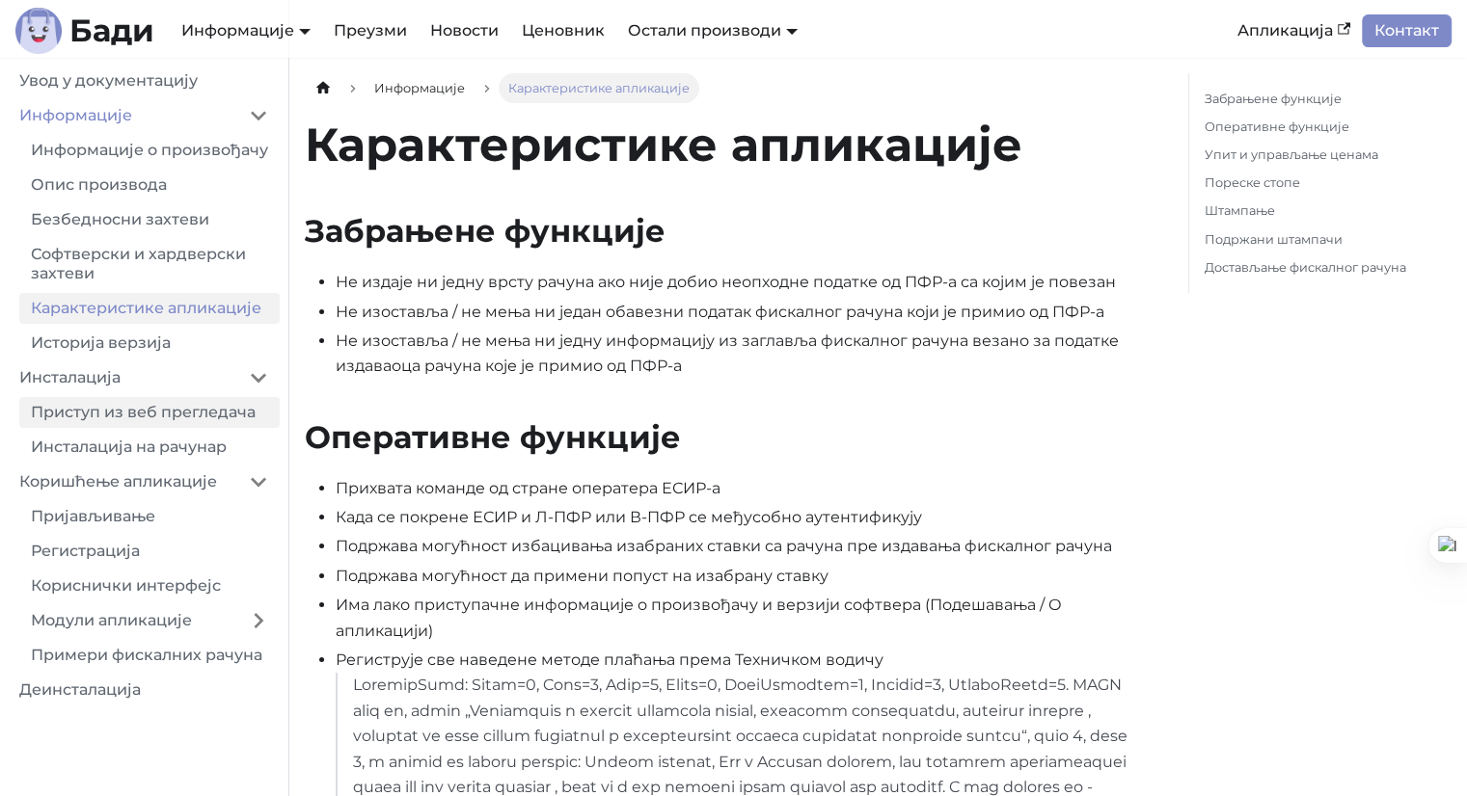
click at [139, 428] on link "Приступ из веб прегледача" at bounding box center [149, 412] width 260 height 31
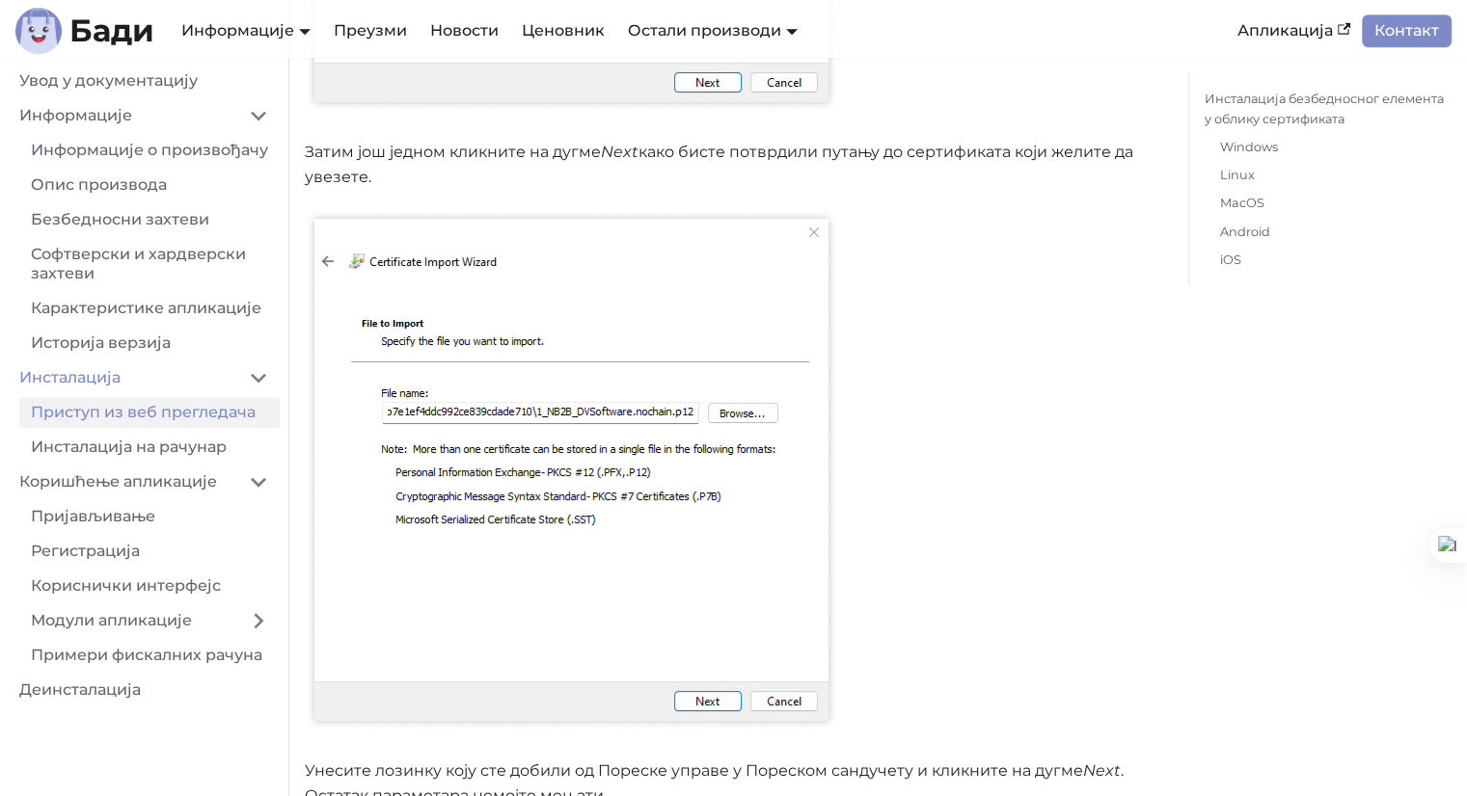
scroll to position [1736, 0]
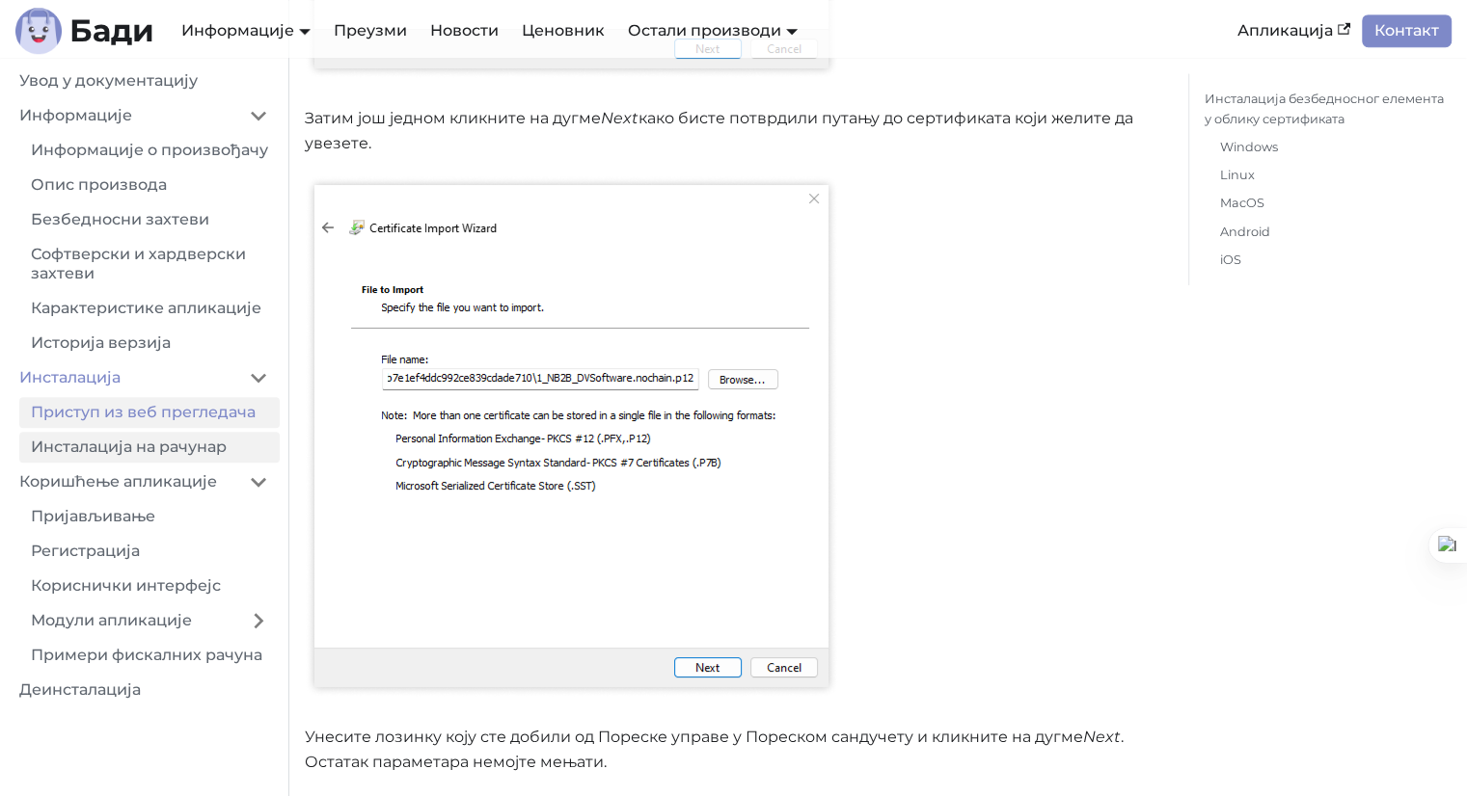
click at [110, 463] on link "Инсталација на рачунар" at bounding box center [149, 447] width 260 height 31
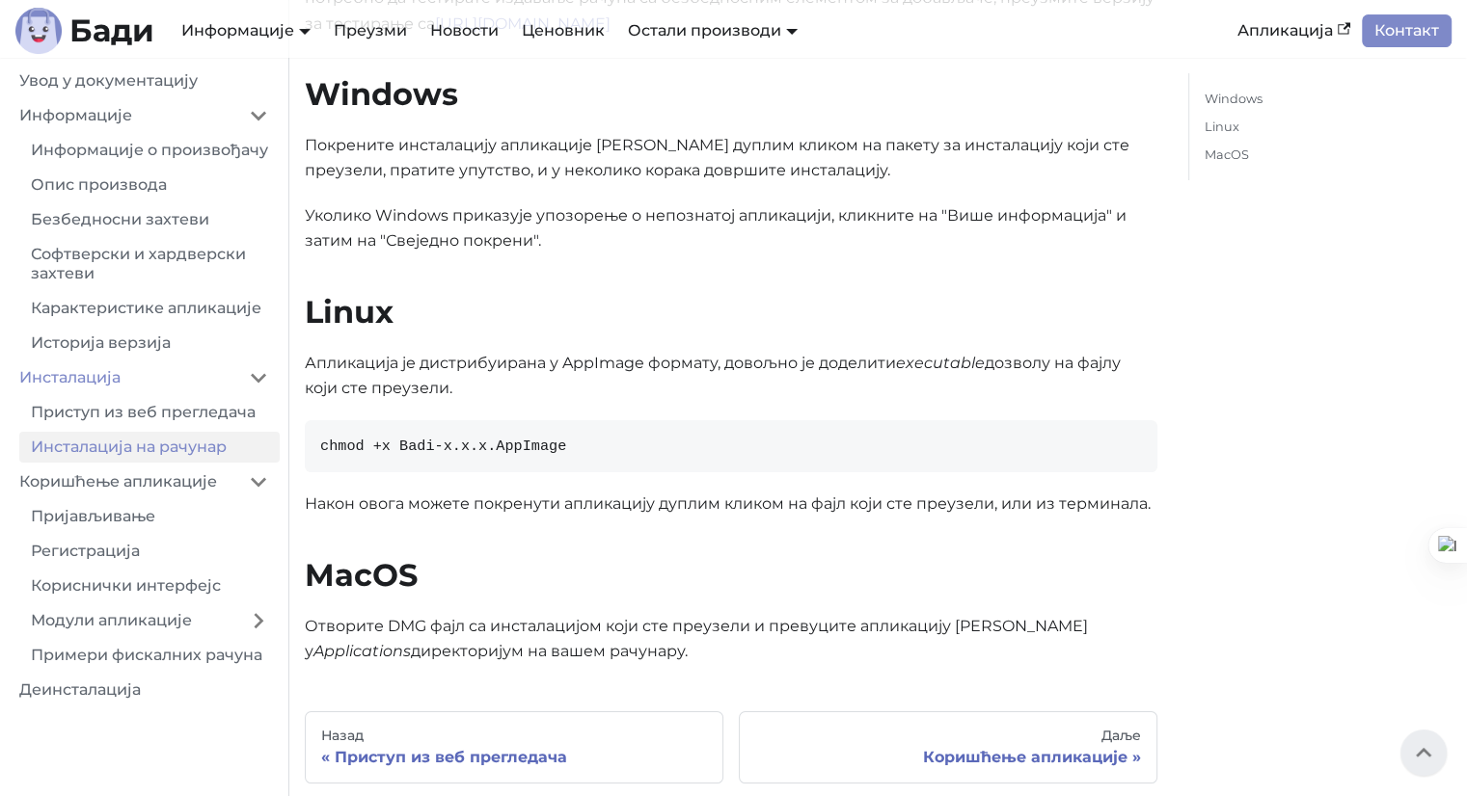
scroll to position [289, 0]
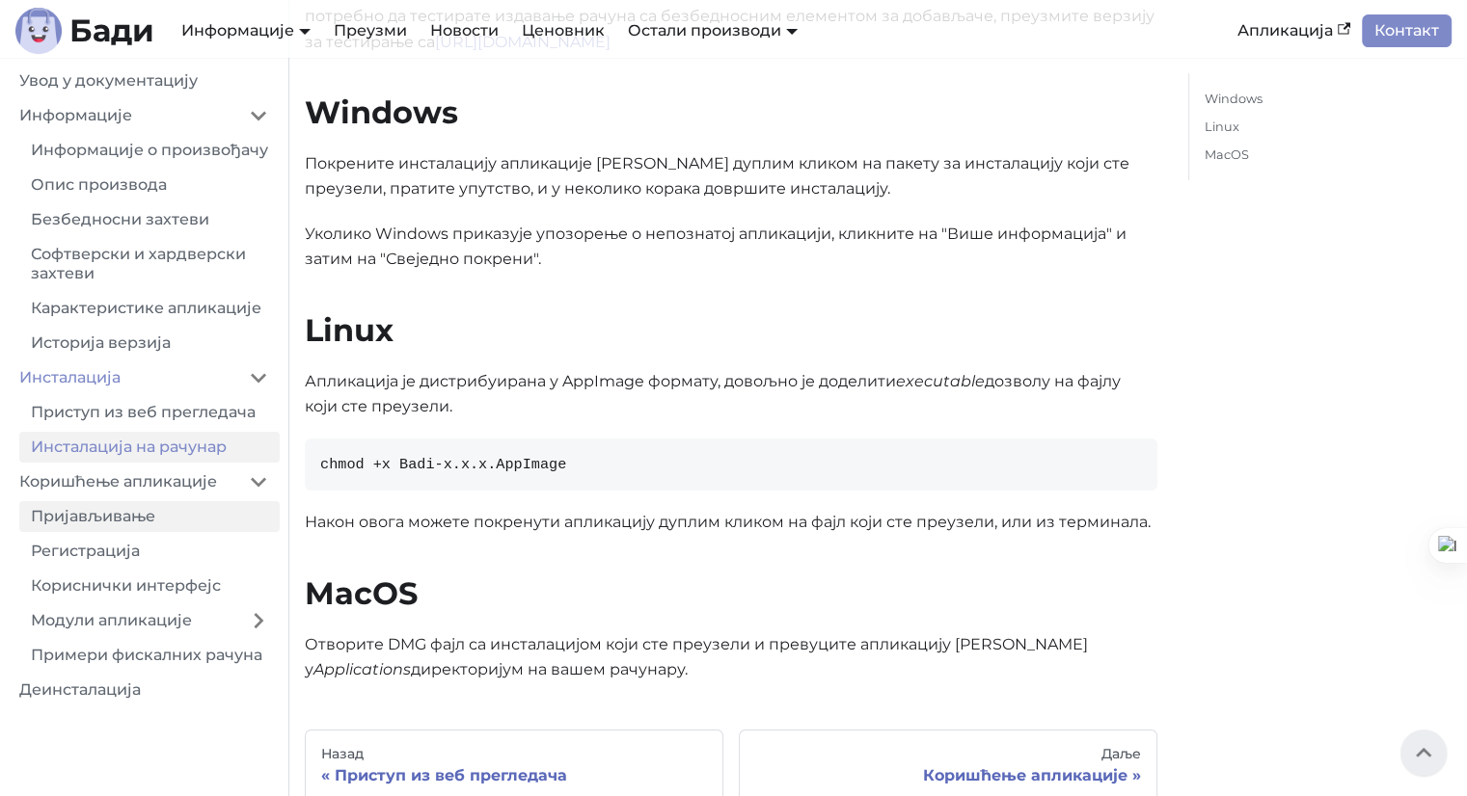
click at [105, 531] on link "Пријављивање" at bounding box center [149, 516] width 260 height 31
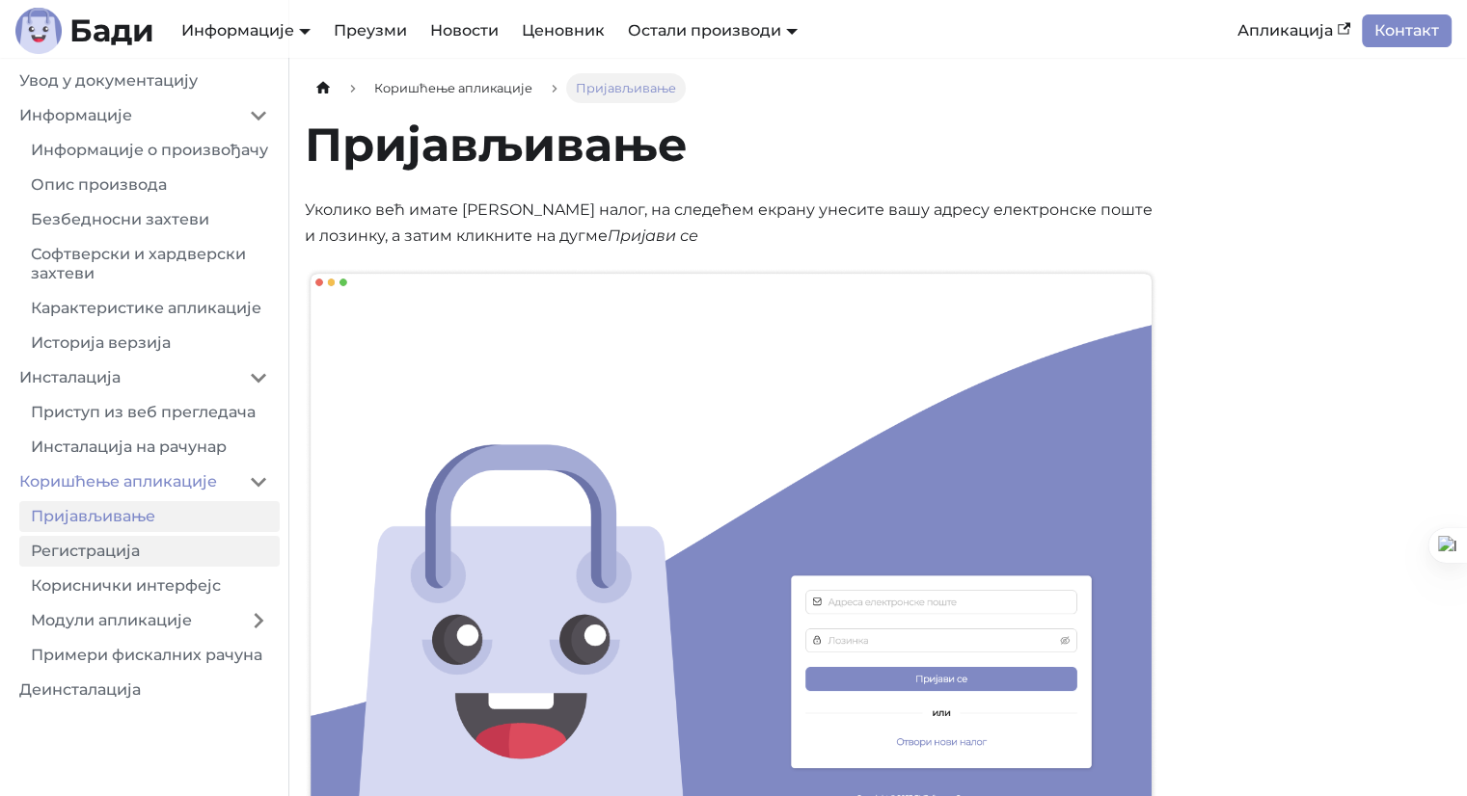
scroll to position [193, 0]
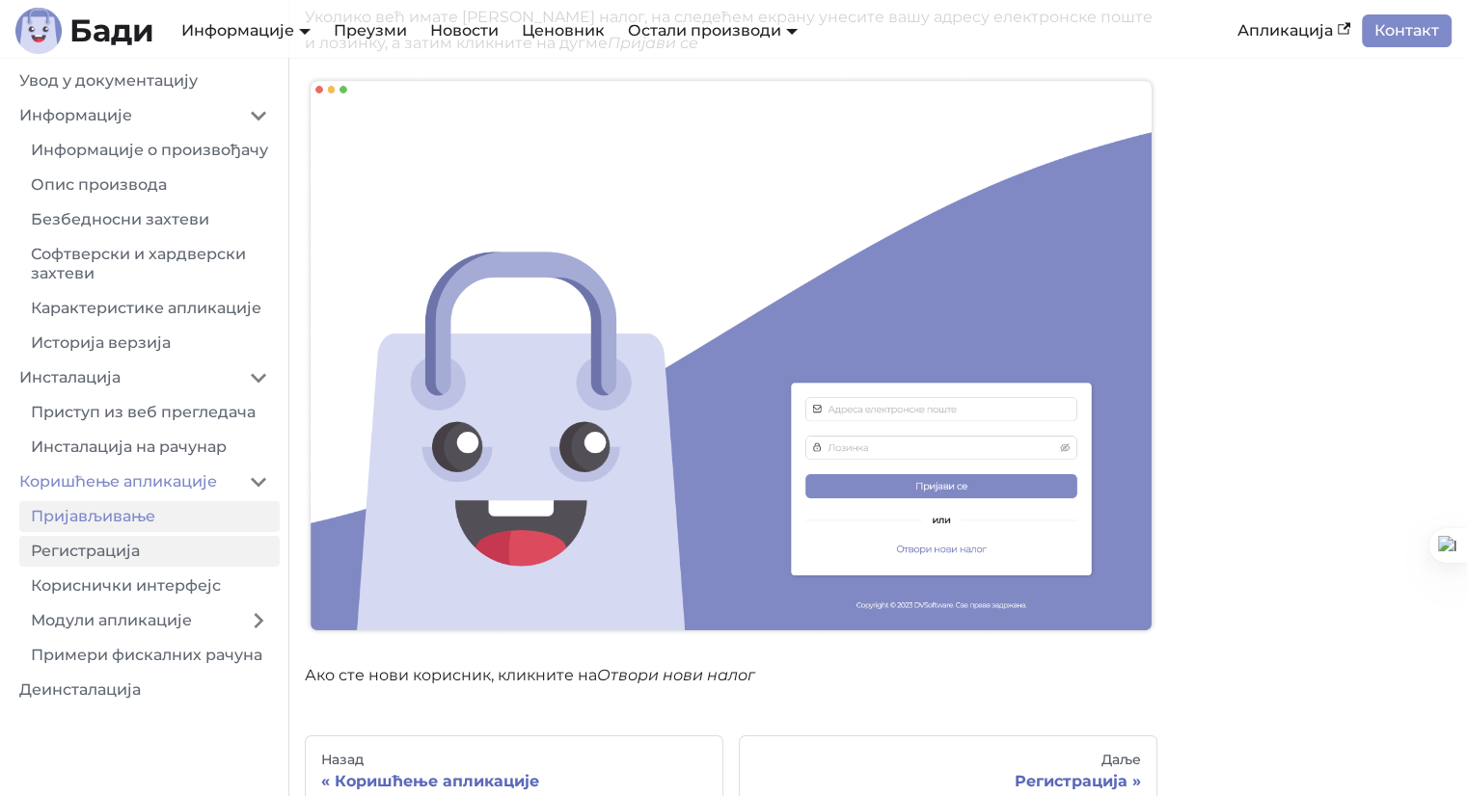
click at [120, 556] on link "Регистрација" at bounding box center [149, 551] width 260 height 31
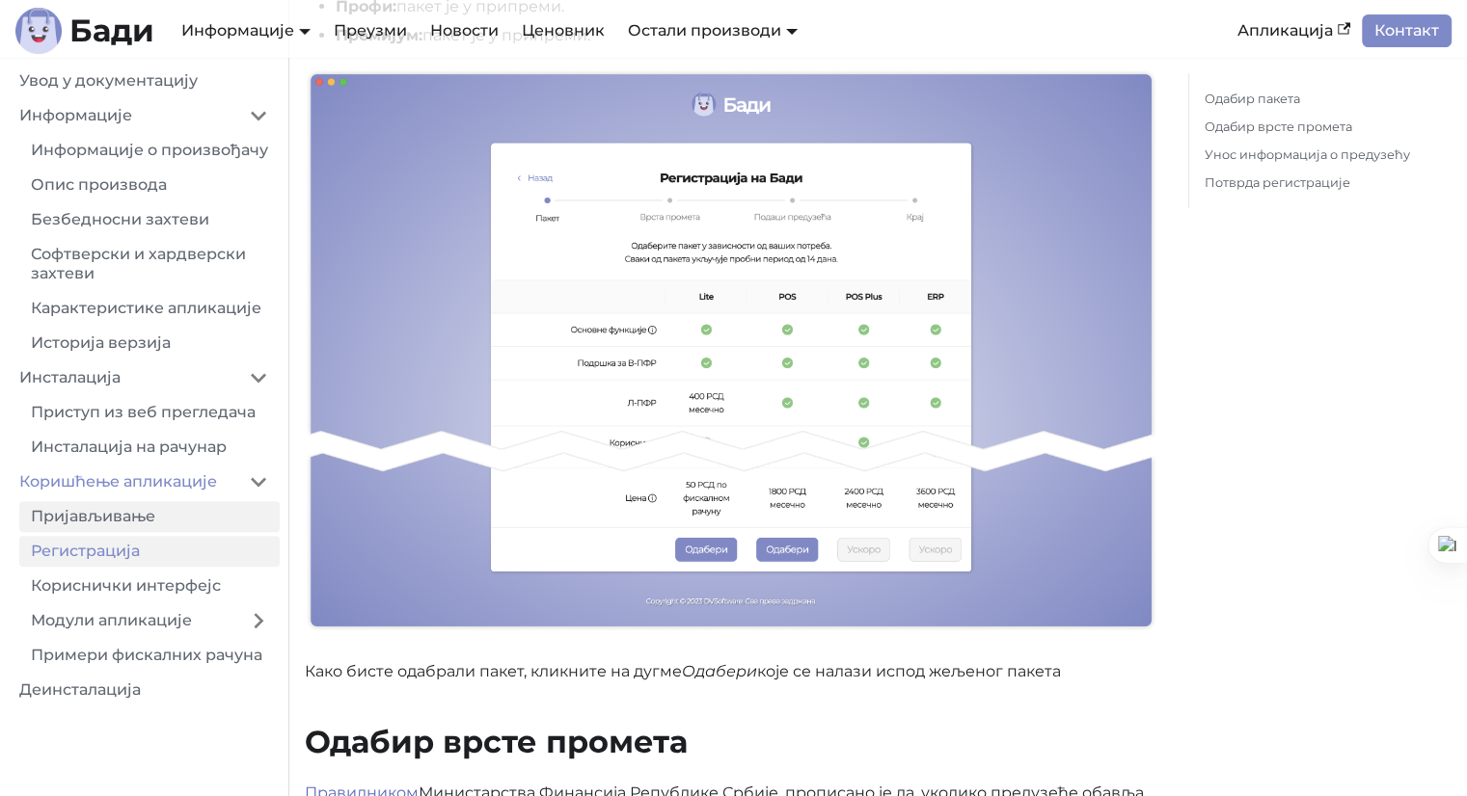
scroll to position [579, 0]
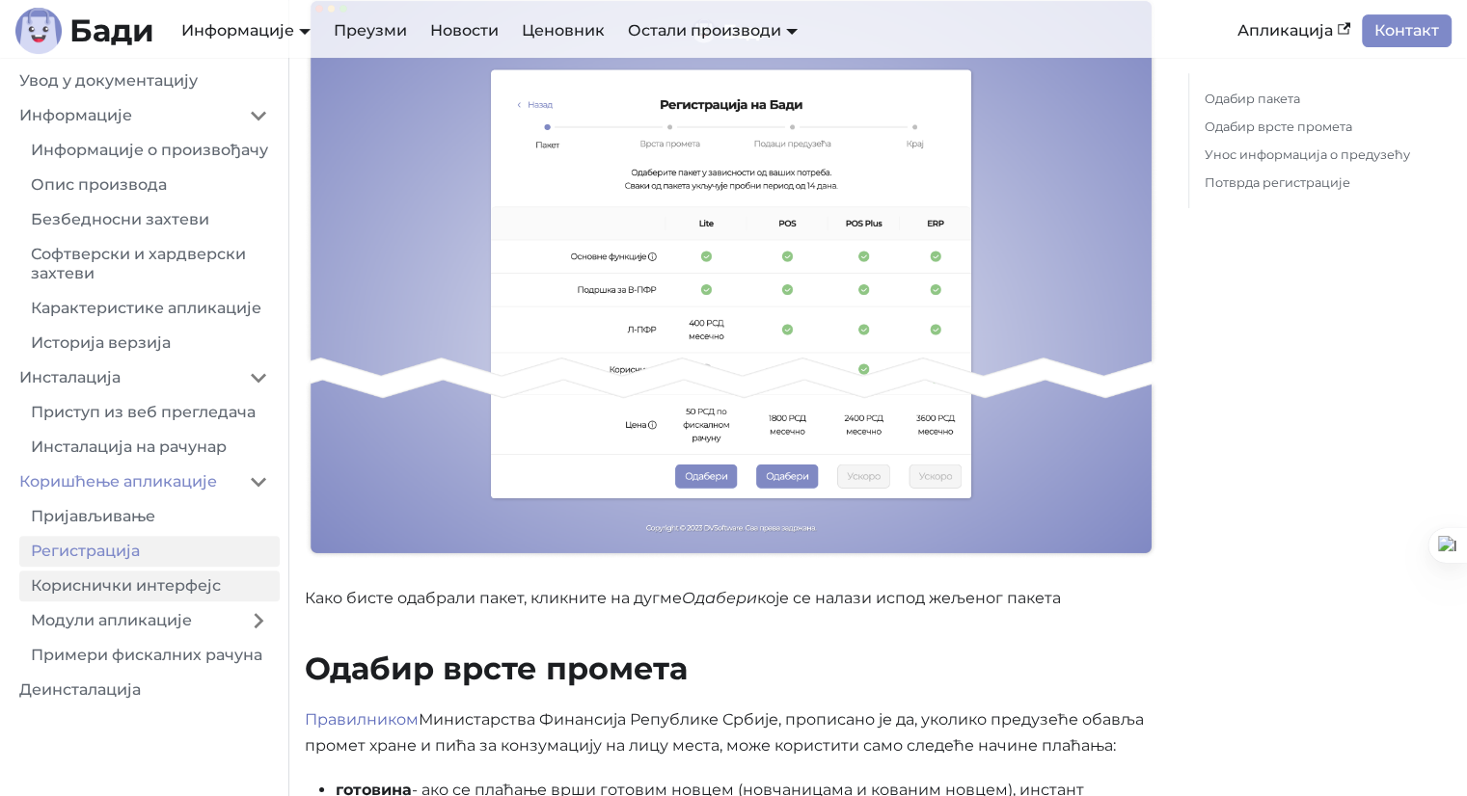
click at [127, 602] on link "Кориснички интерфејс" at bounding box center [149, 586] width 260 height 31
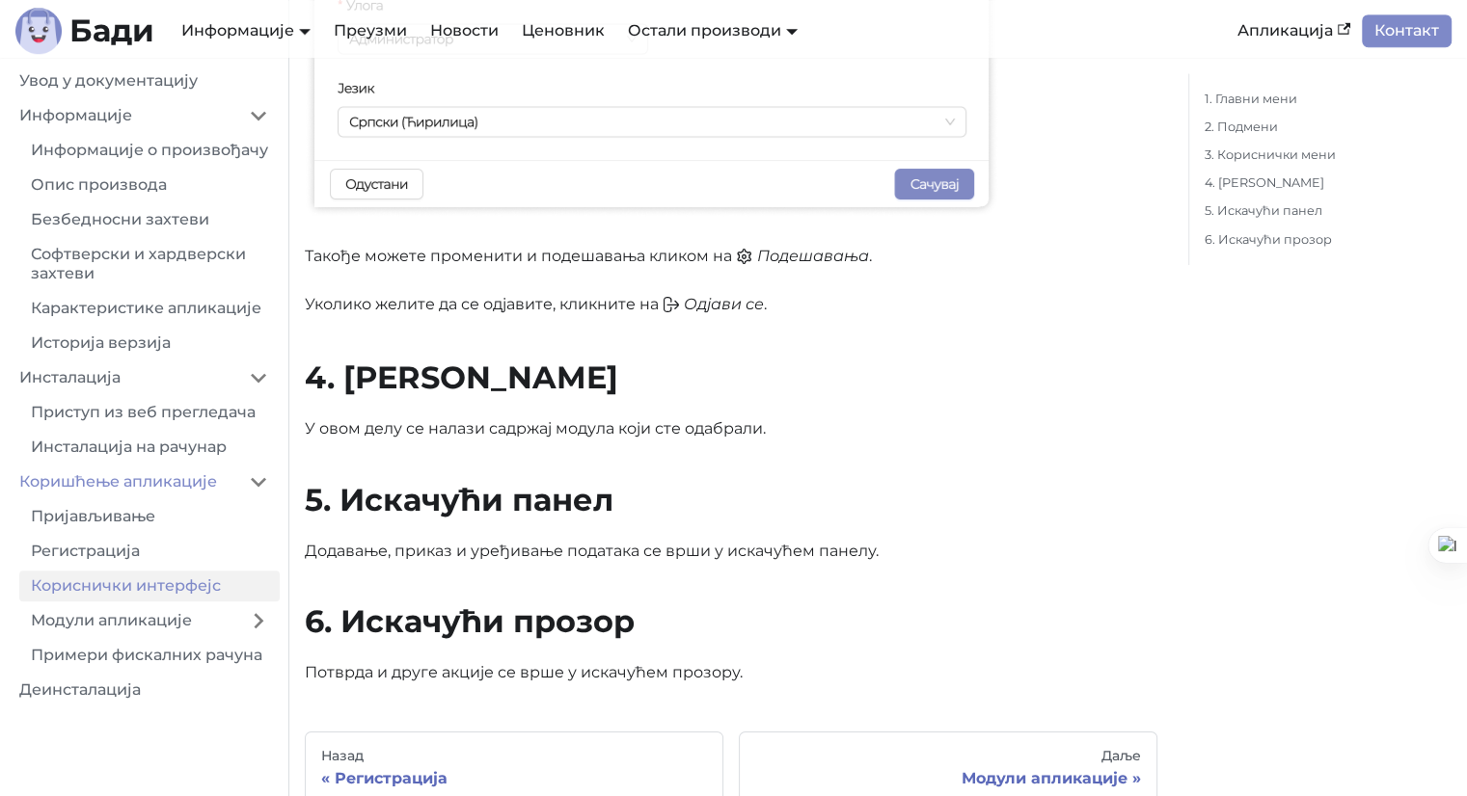
scroll to position [1832, 0]
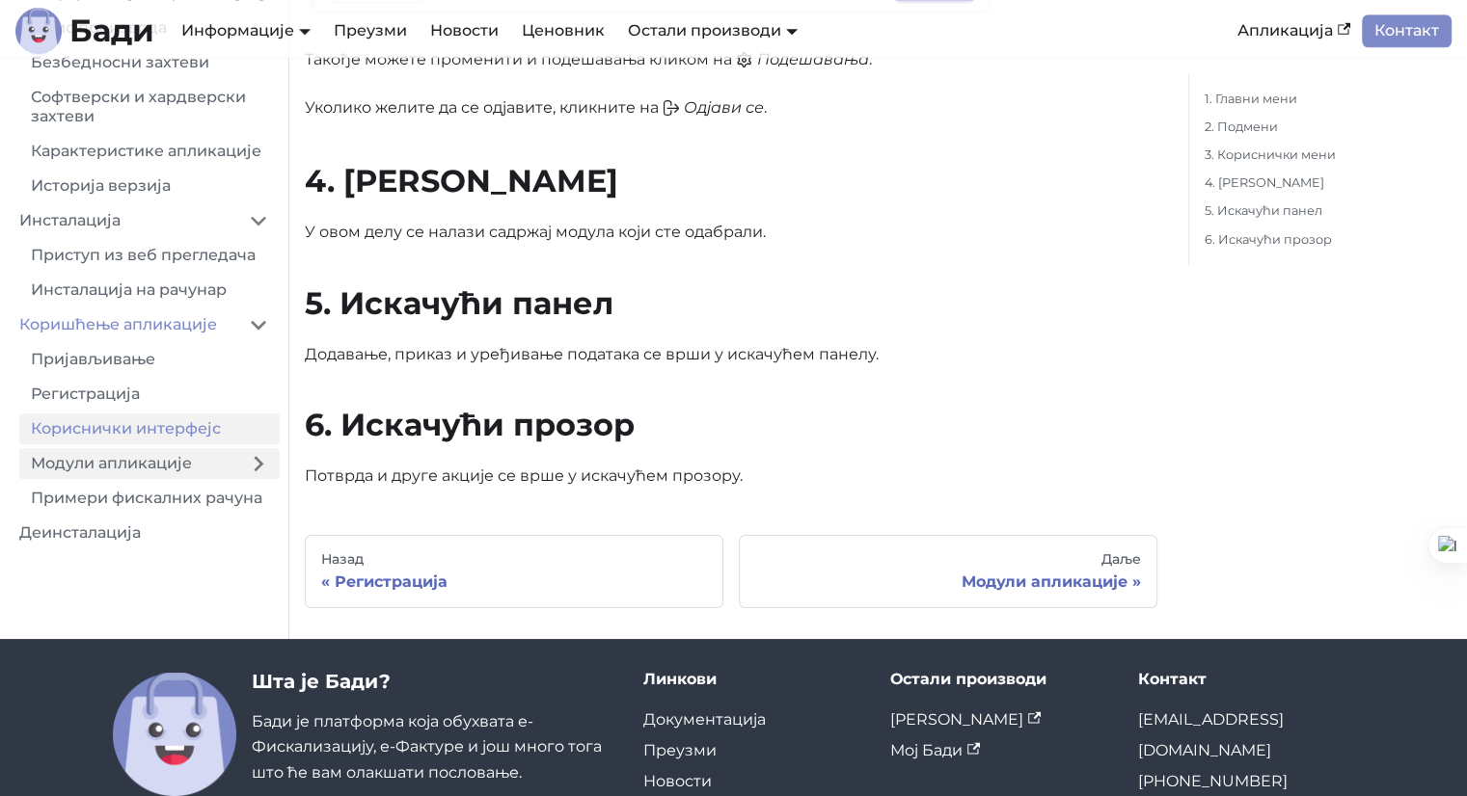
click at [142, 479] on link "Модули апликације" at bounding box center [128, 463] width 218 height 31
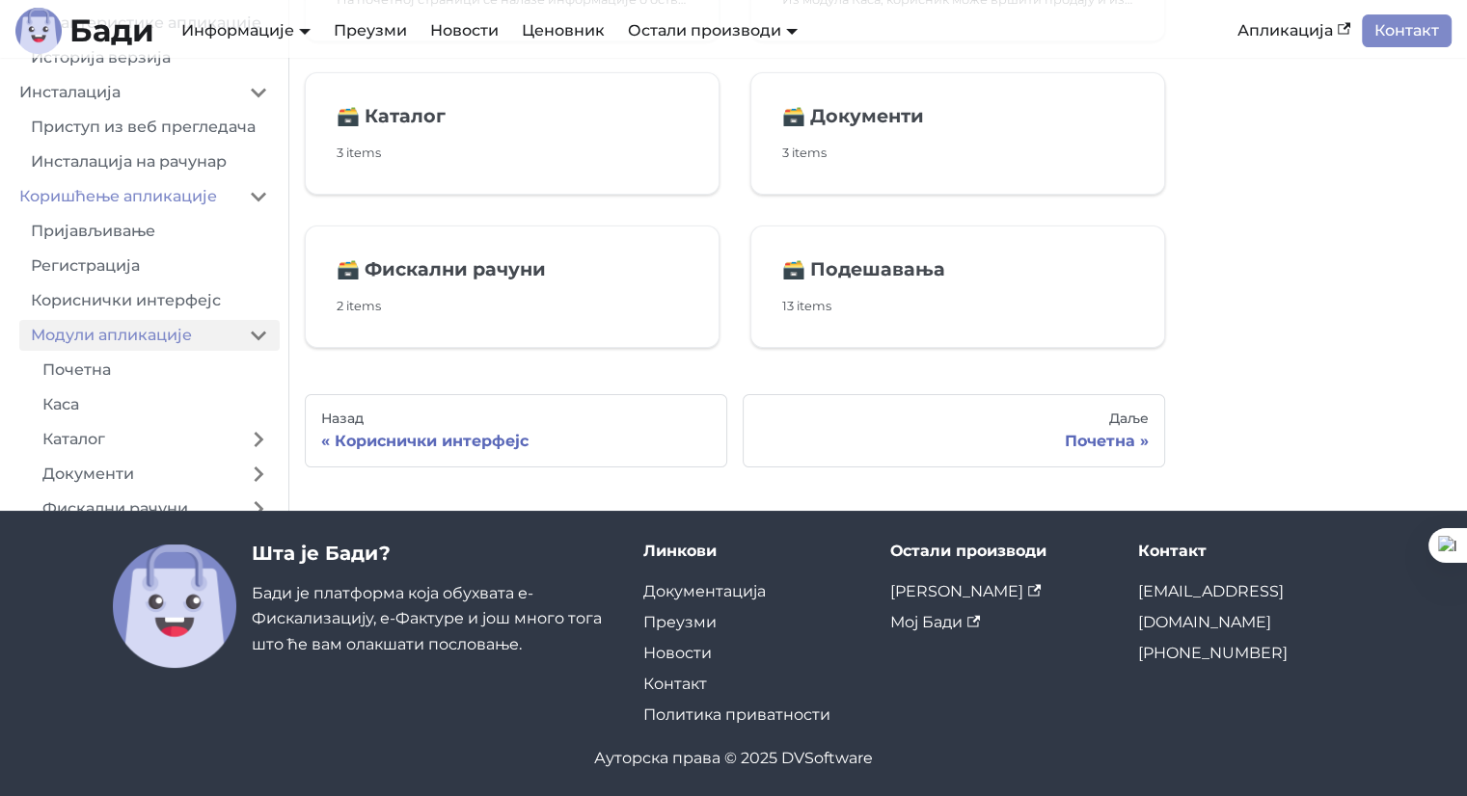
scroll to position [289, 0]
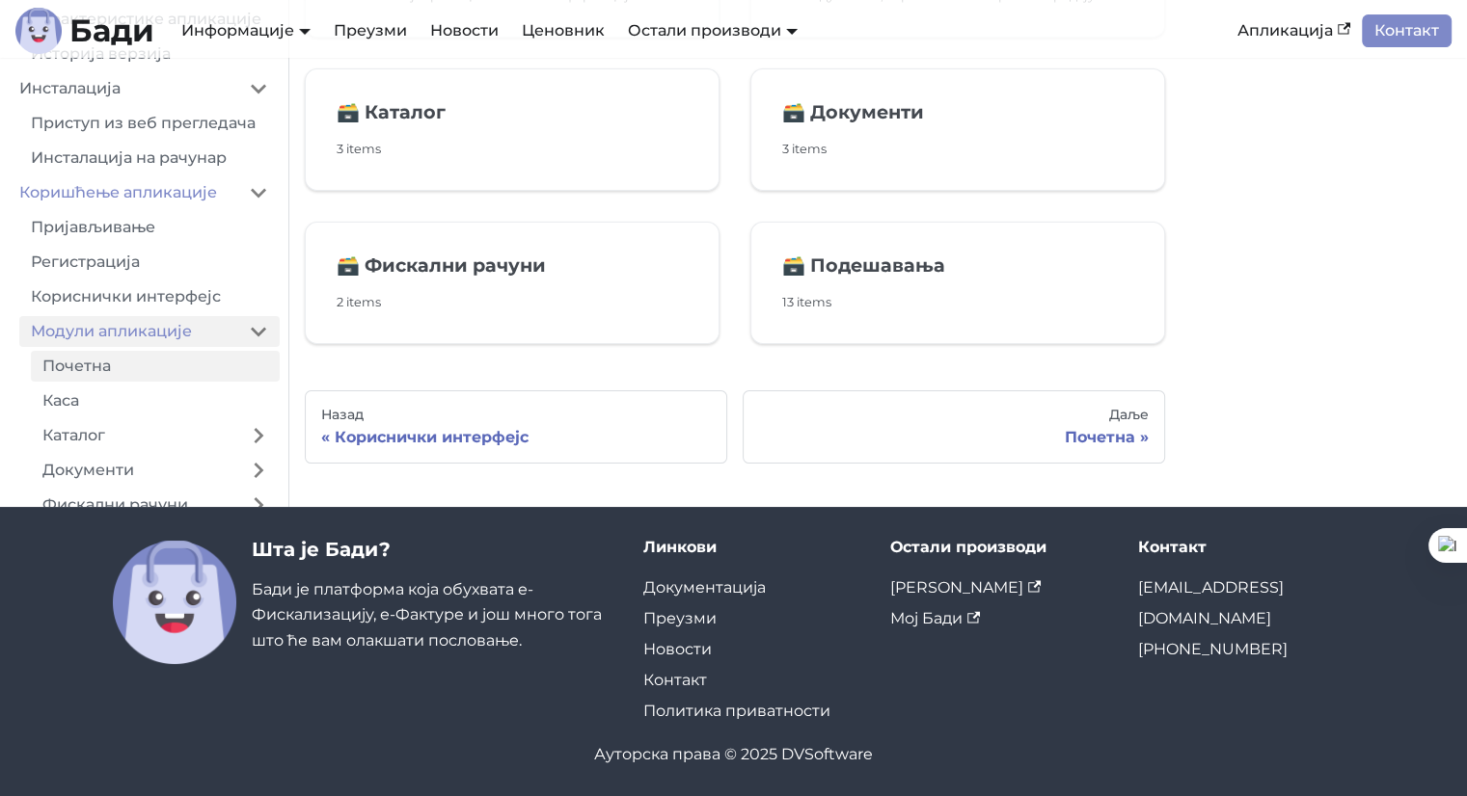
click at [136, 382] on link "Почетна" at bounding box center [155, 366] width 249 height 31
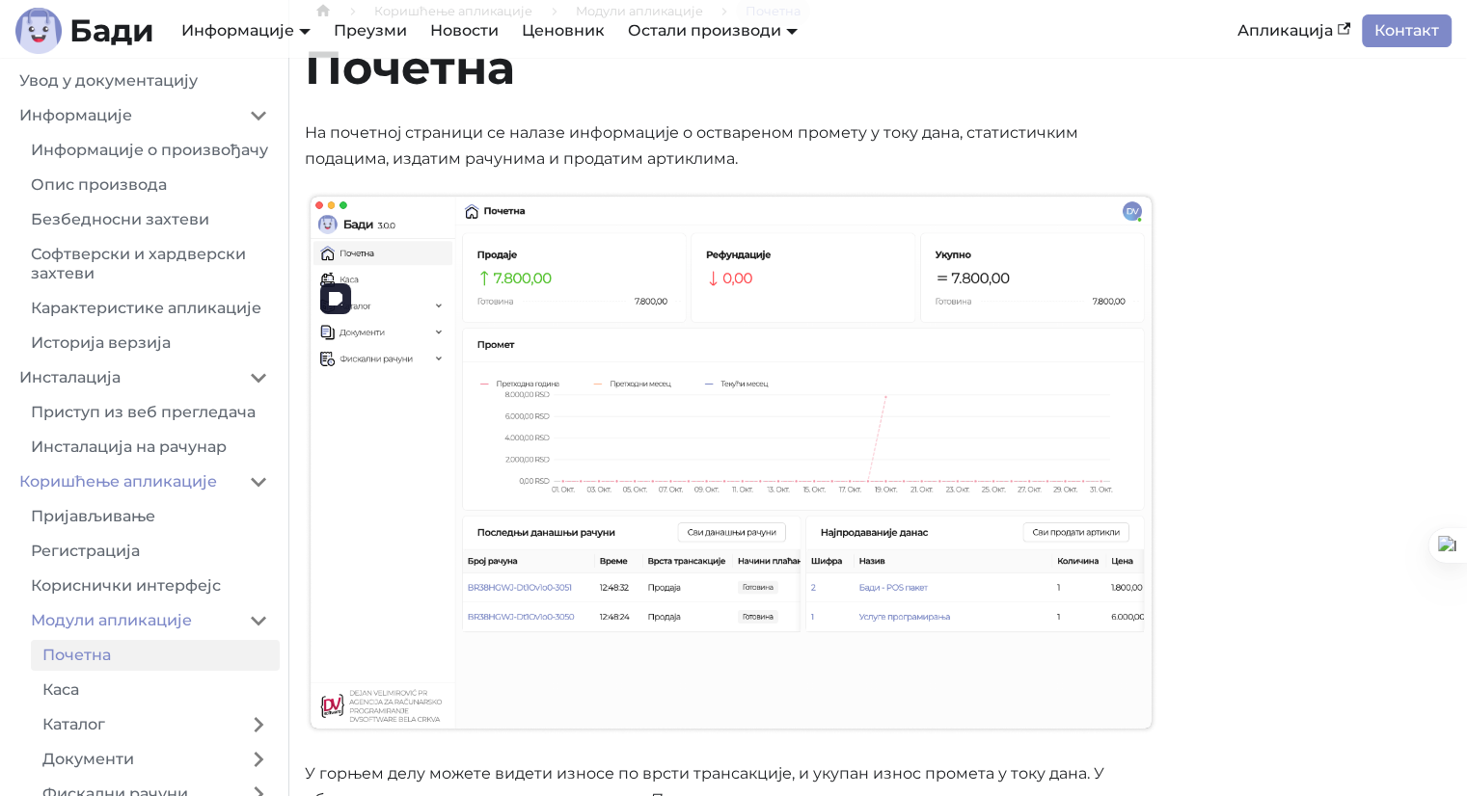
scroll to position [193, 0]
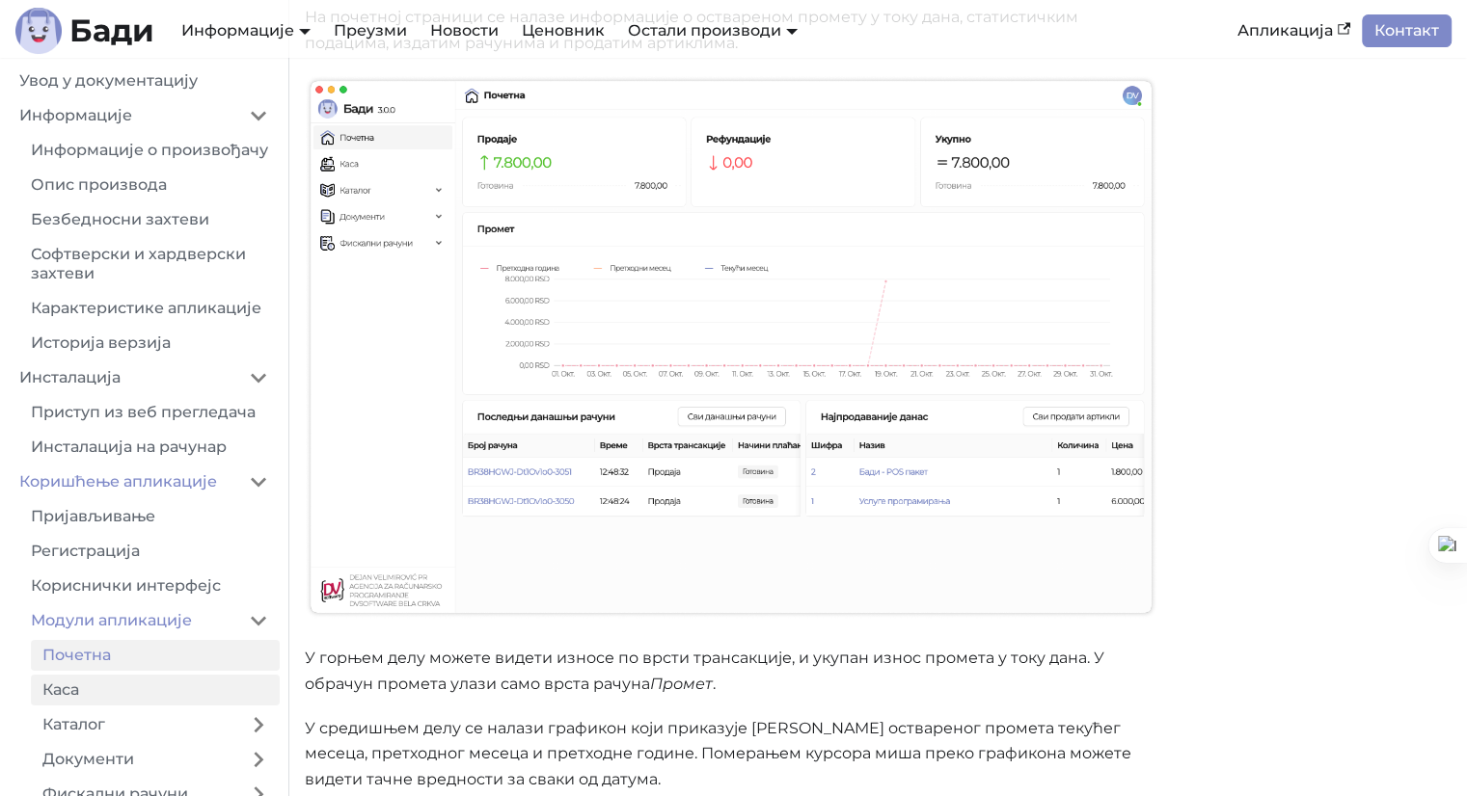
click at [107, 706] on link "Каса" at bounding box center [155, 690] width 249 height 31
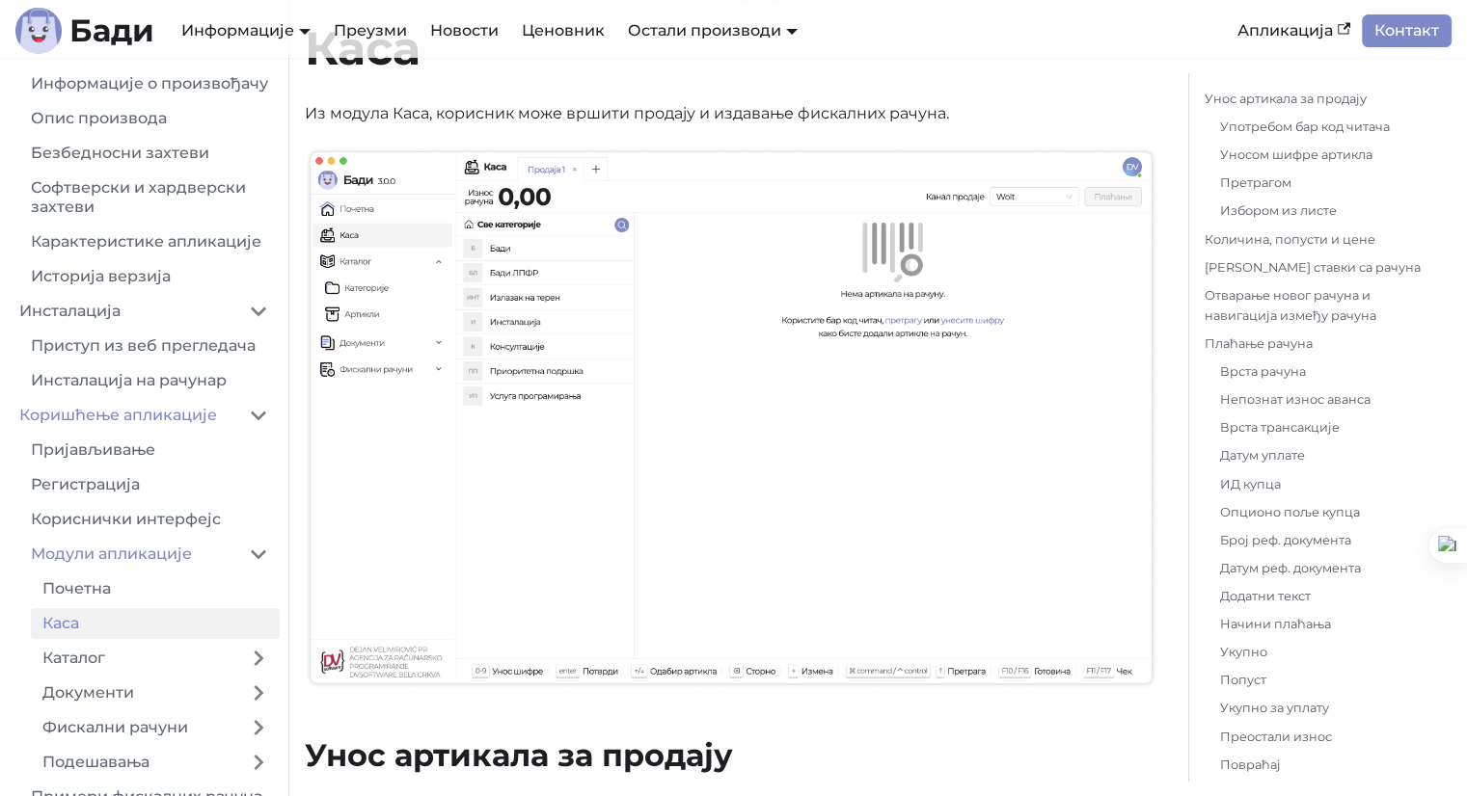
scroll to position [96, 0]
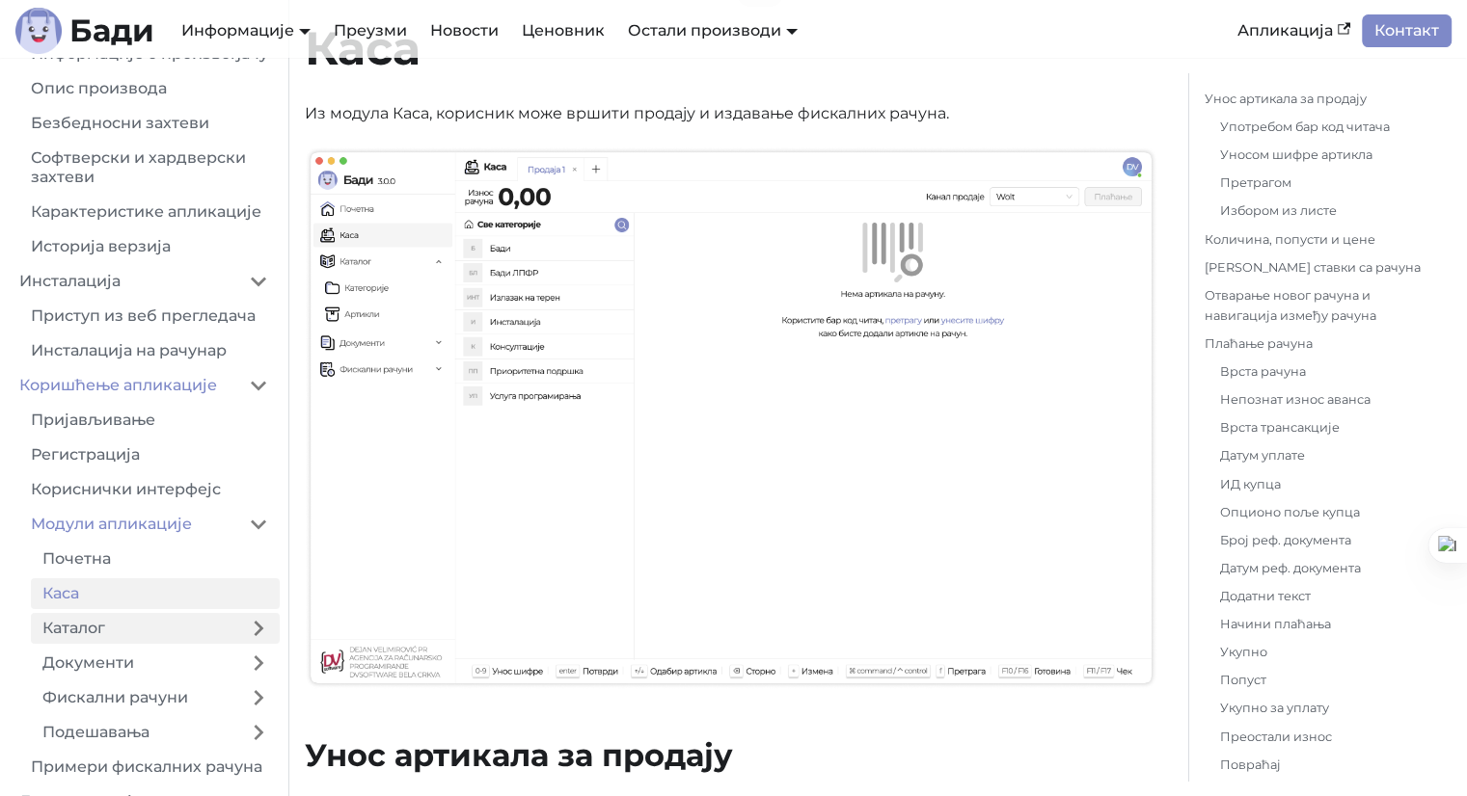
click at [96, 644] on link "Каталог" at bounding box center [134, 628] width 206 height 31
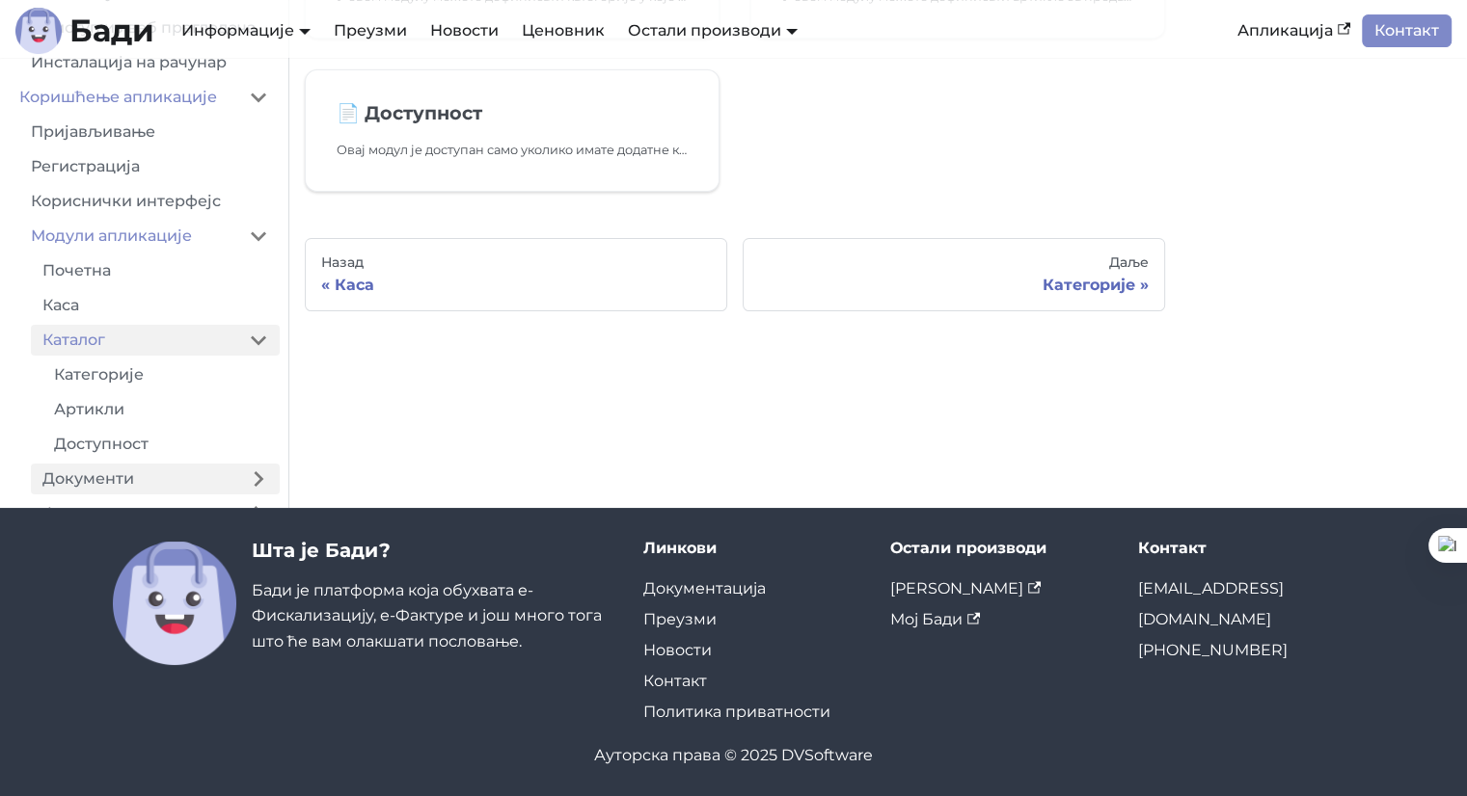
scroll to position [289, 0]
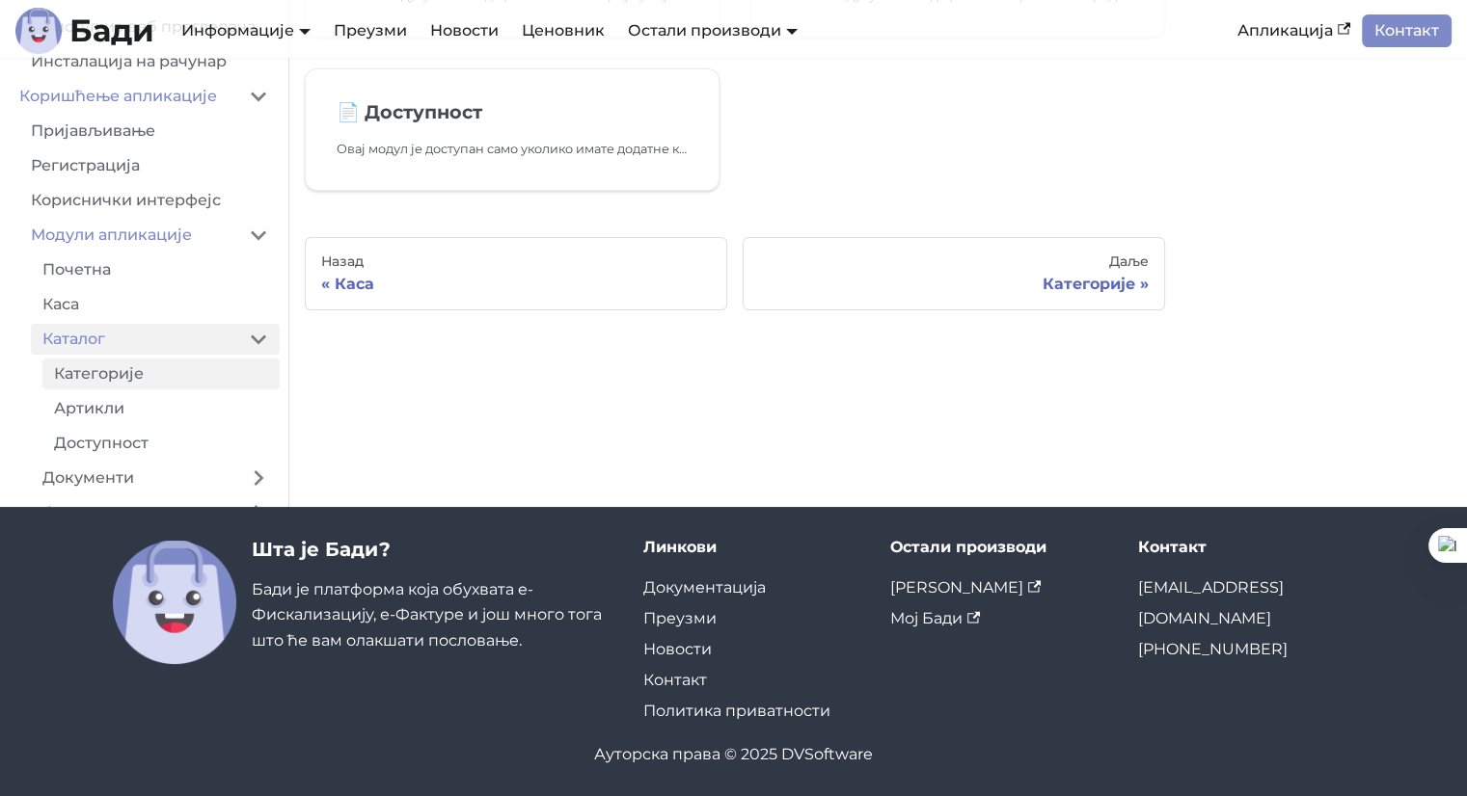
click at [198, 390] on link "Категорије" at bounding box center [160, 374] width 237 height 31
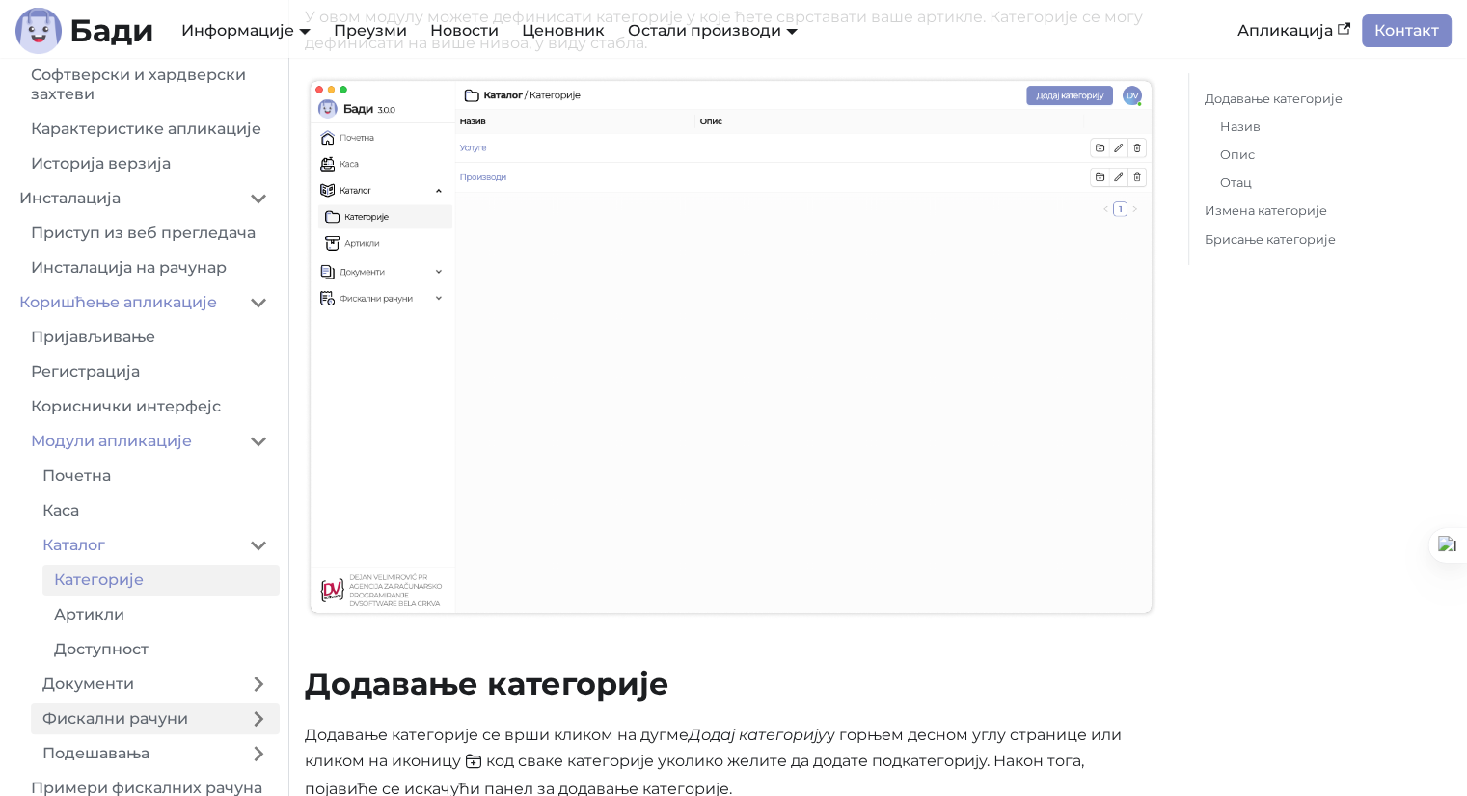
scroll to position [249, 0]
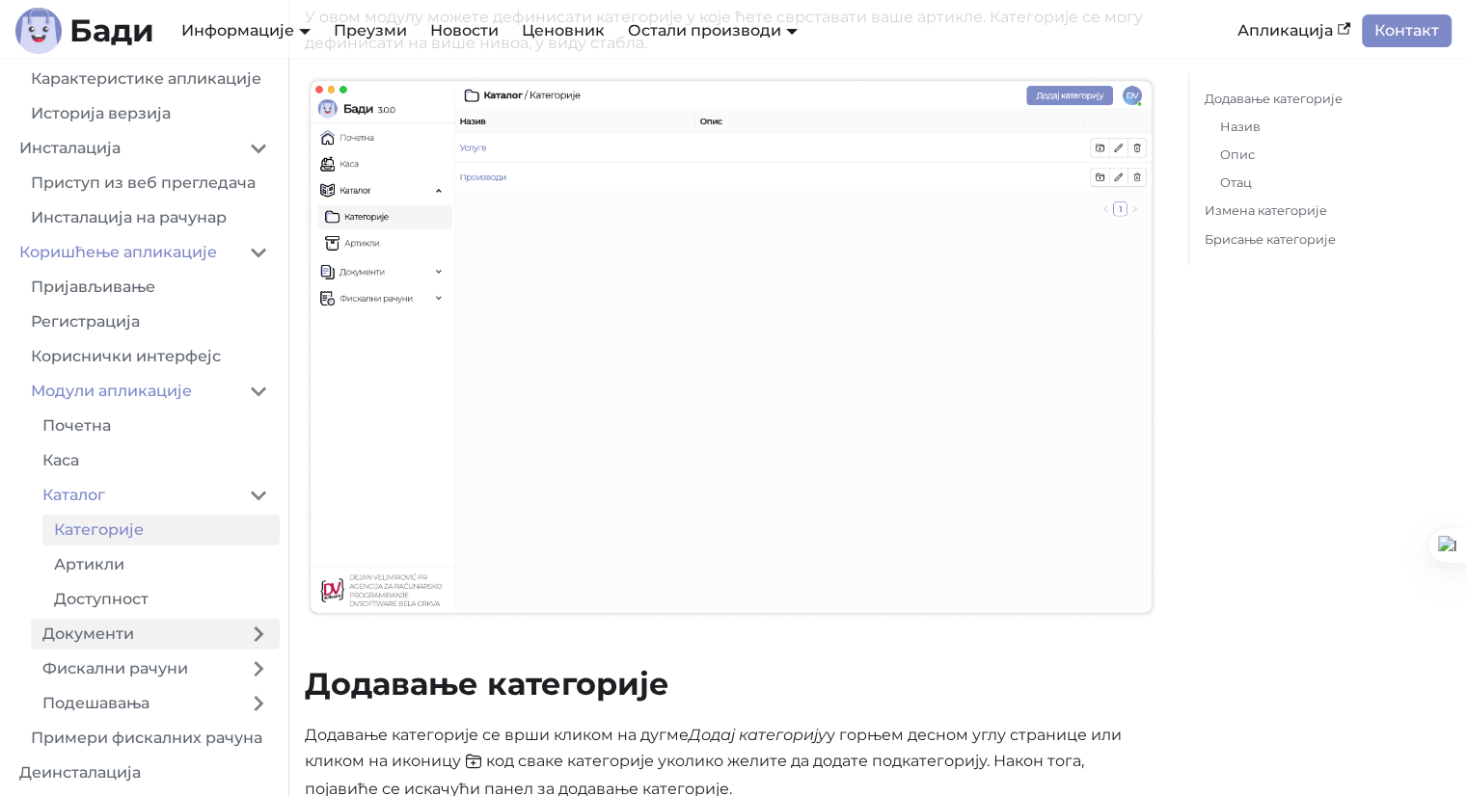
click at [131, 629] on link "Документи" at bounding box center [134, 634] width 206 height 31
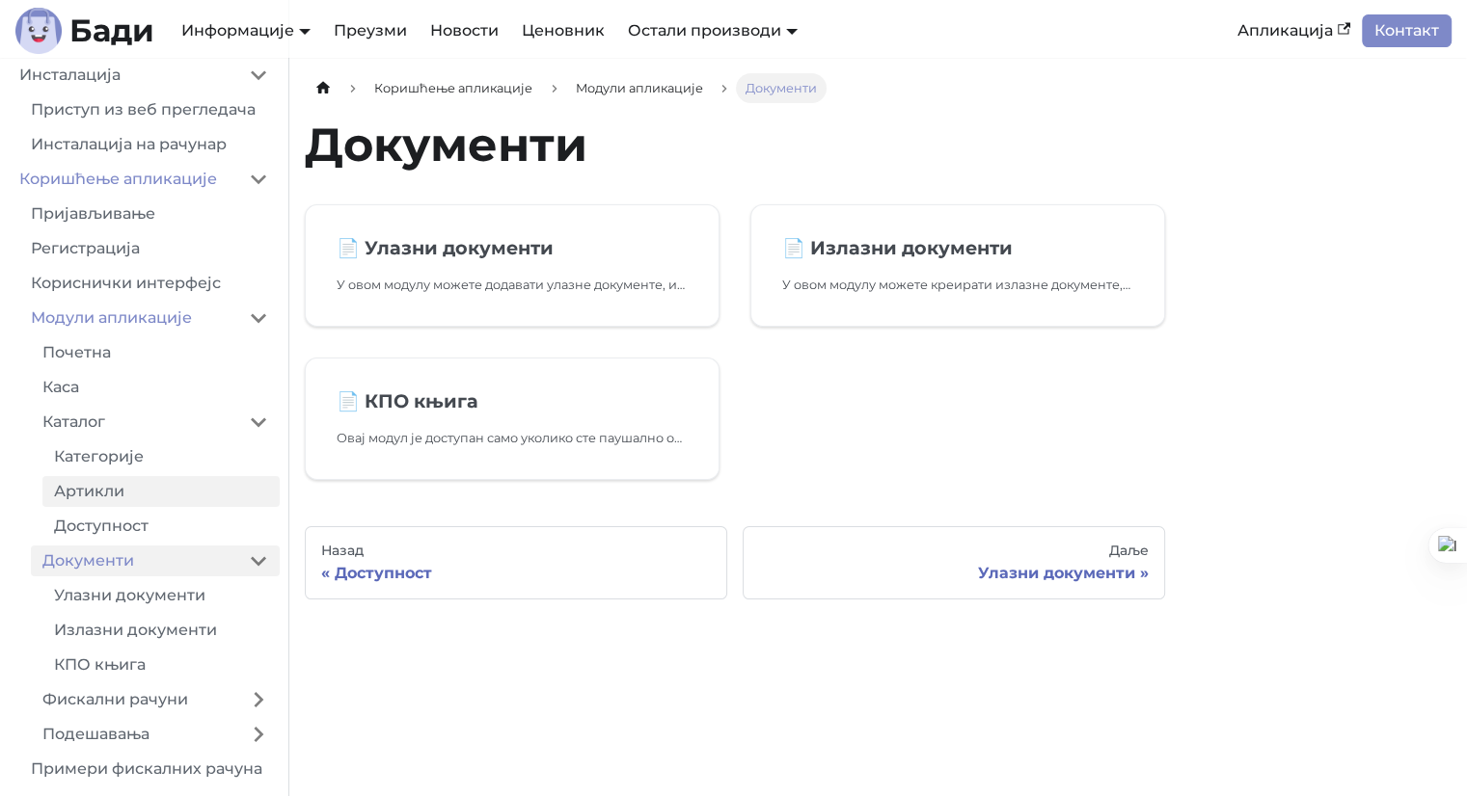
scroll to position [353, 0]
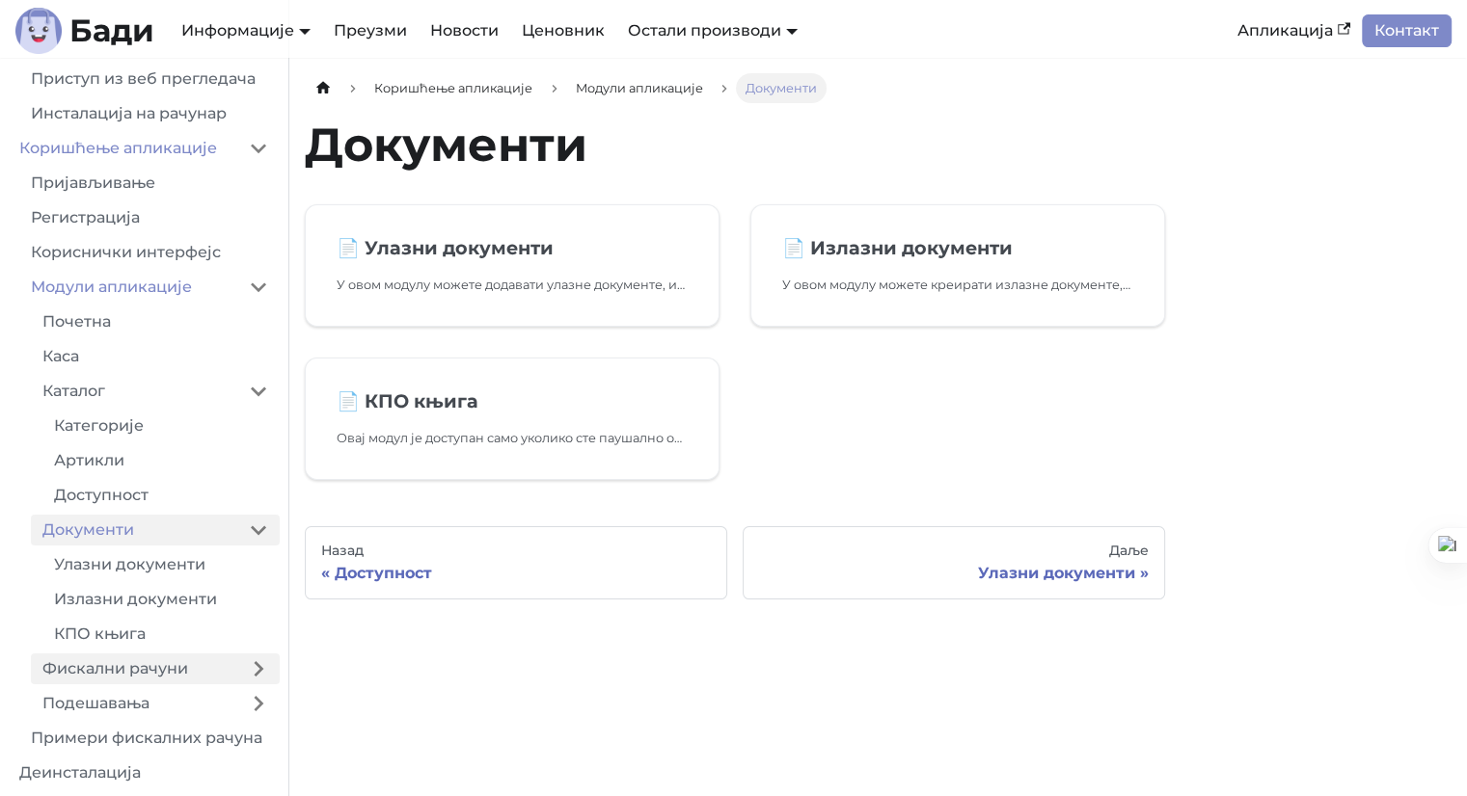
click at [114, 666] on link "Фискални рачуни" at bounding box center [134, 669] width 206 height 31
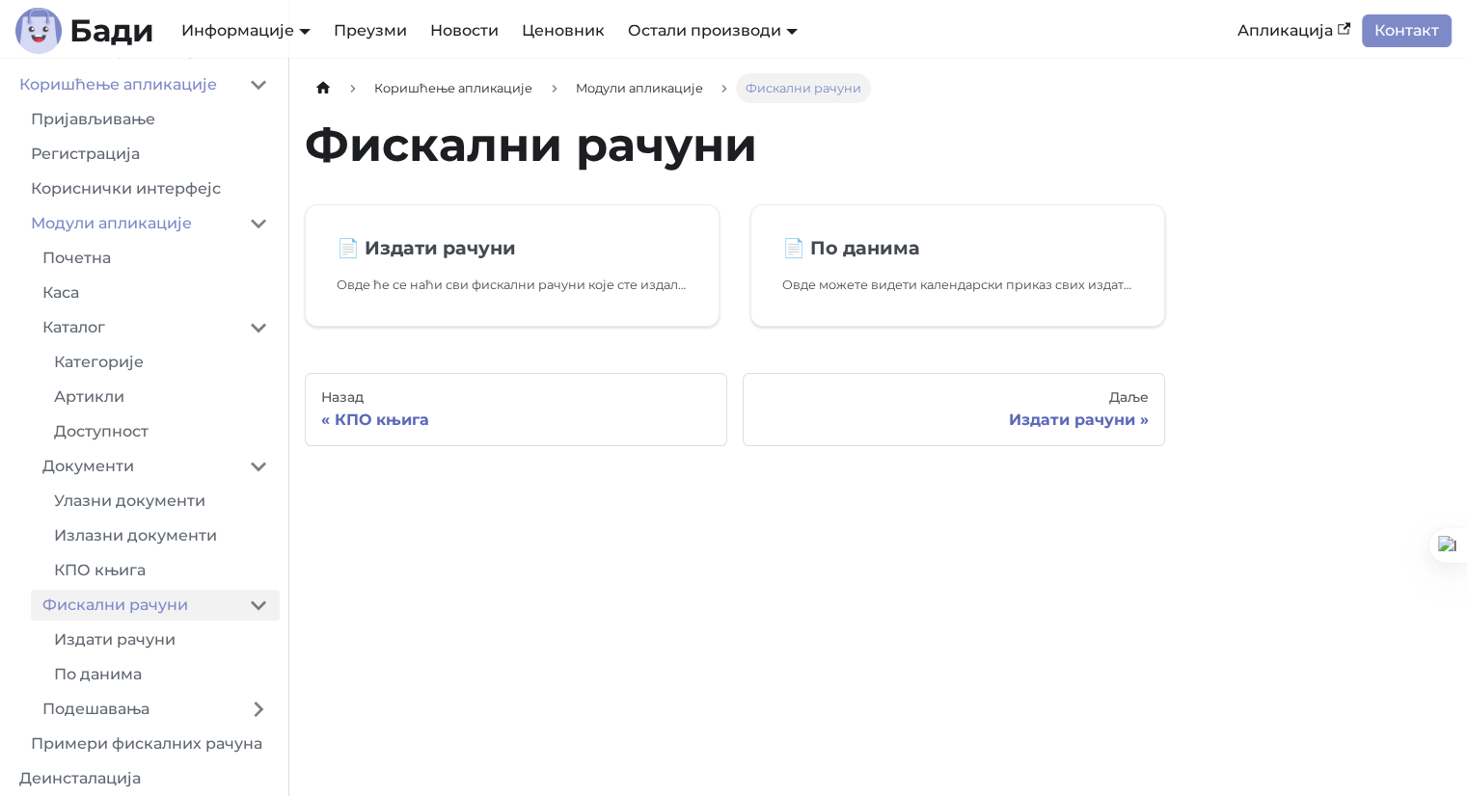
scroll to position [422, 0]
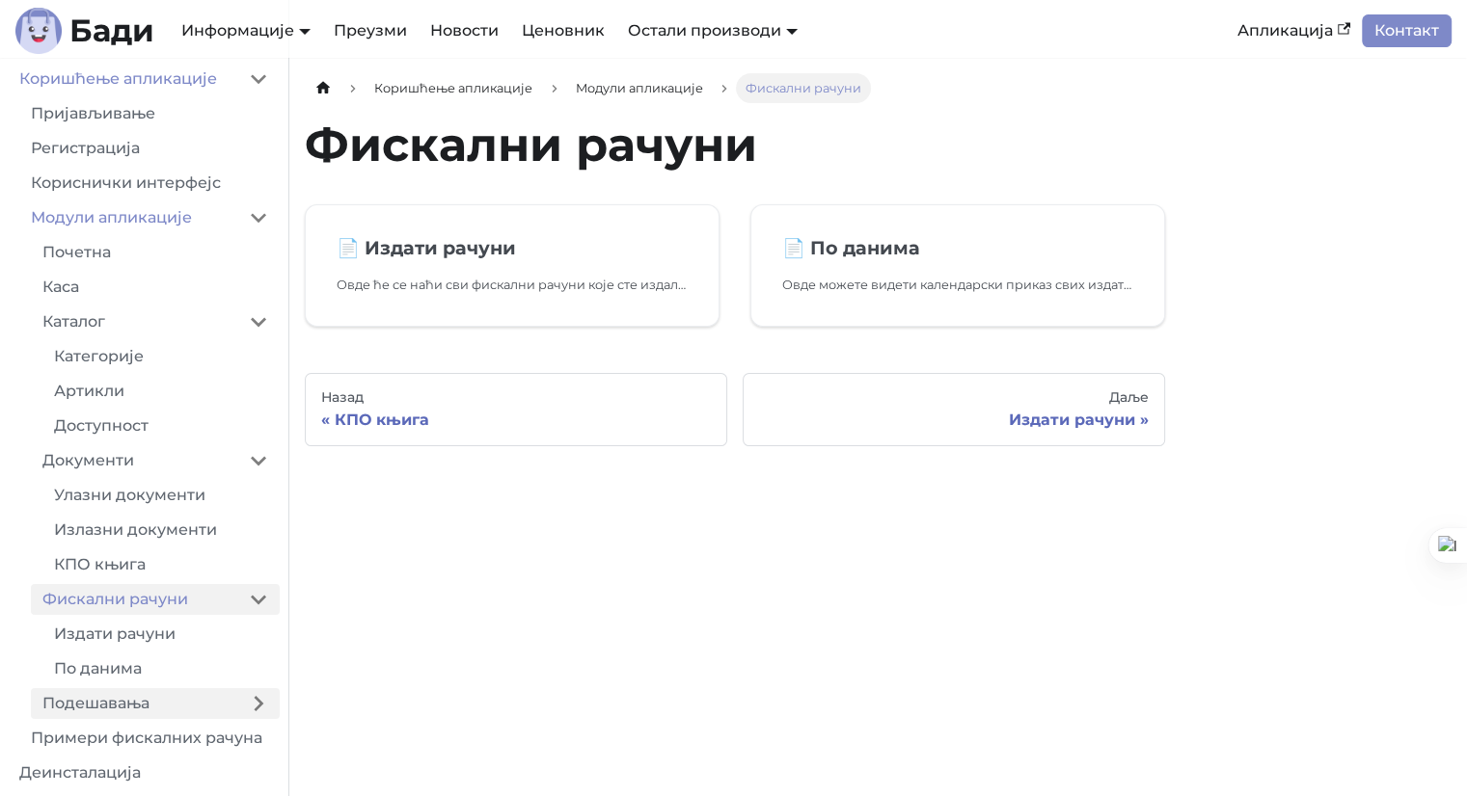
click at [100, 705] on link "Подешавања" at bounding box center [134, 703] width 206 height 31
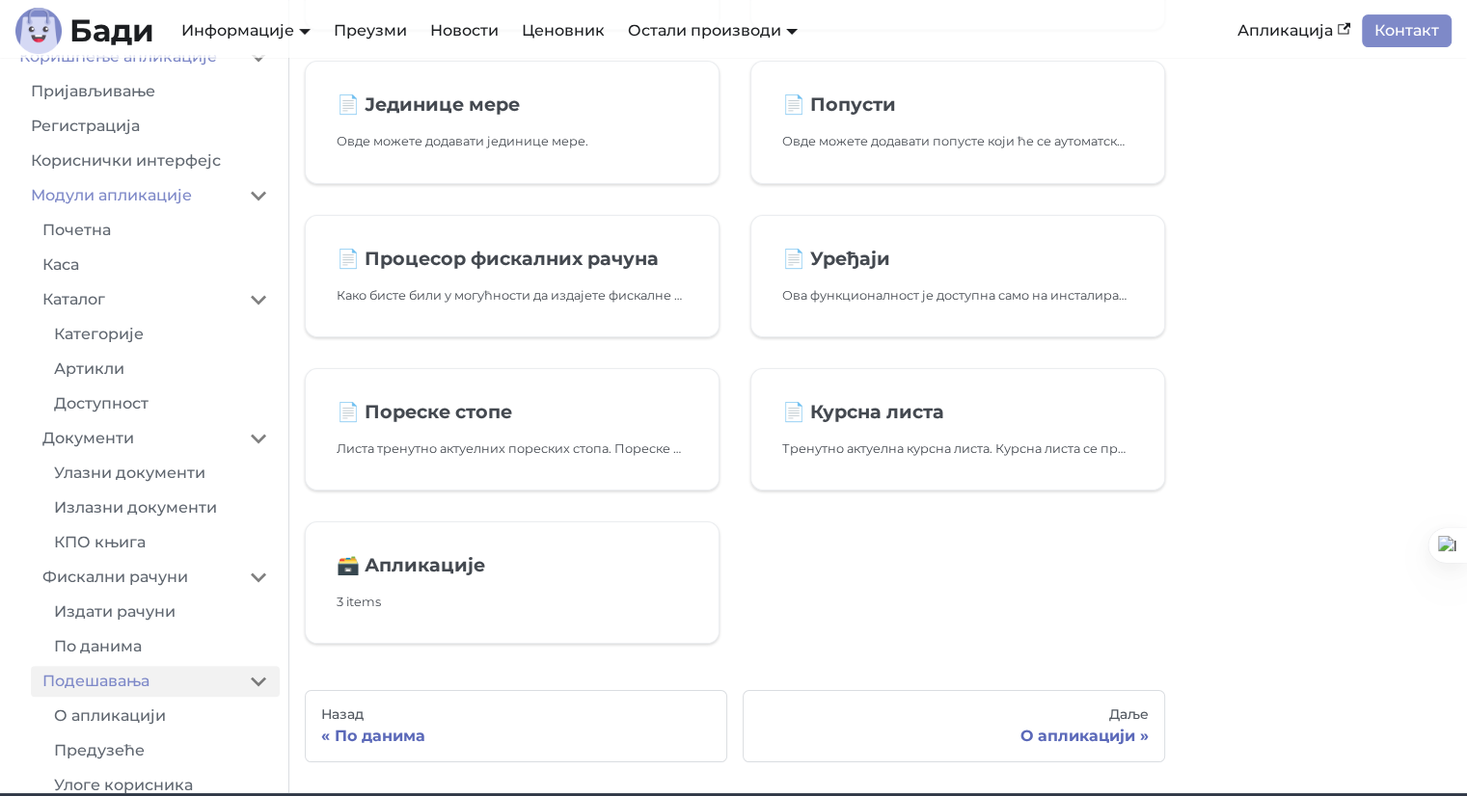
scroll to position [868, 0]
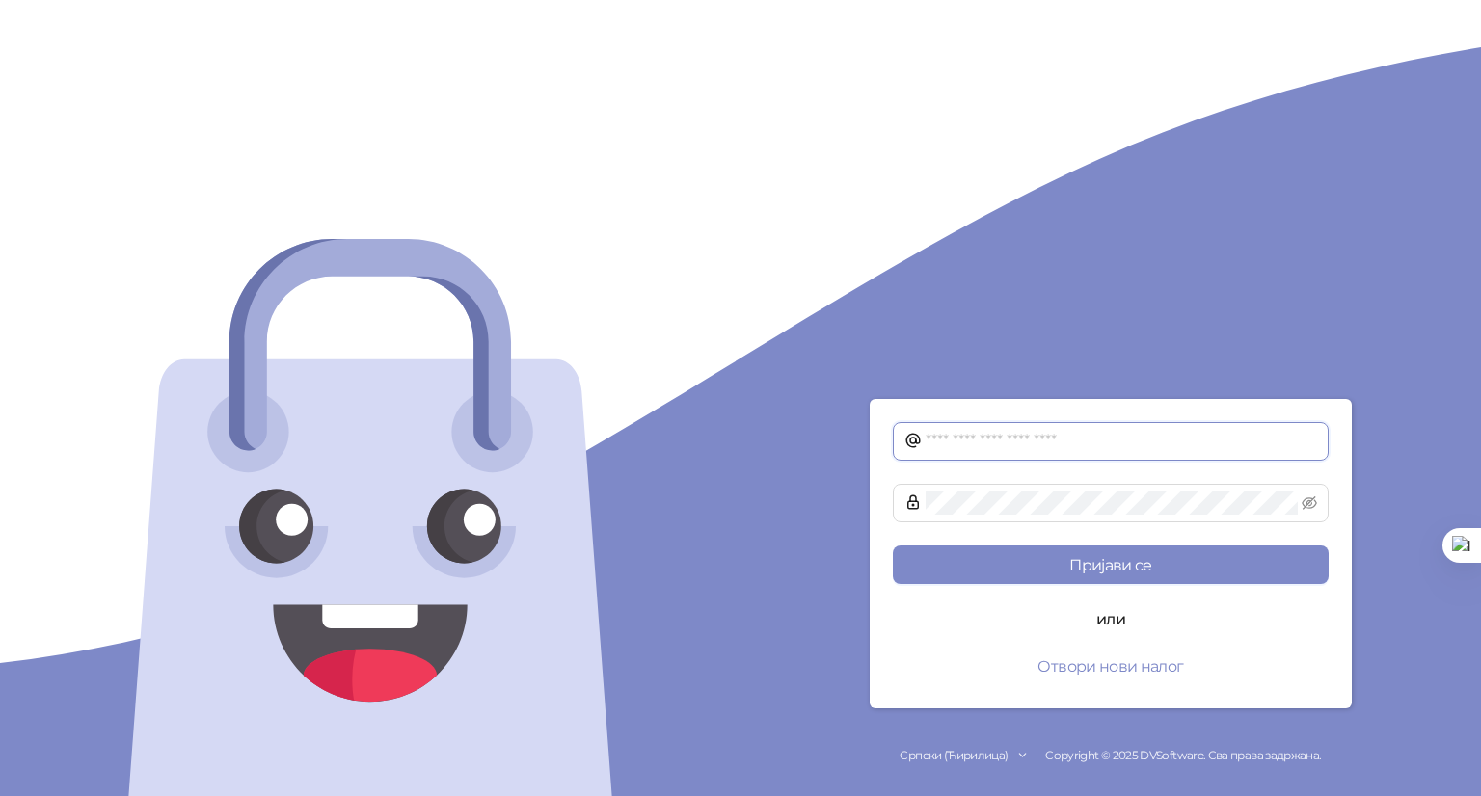
click at [999, 447] on input "text" at bounding box center [1121, 441] width 391 height 23
type input "**********"
click at [893, 546] on button "Пријави се" at bounding box center [1111, 565] width 436 height 39
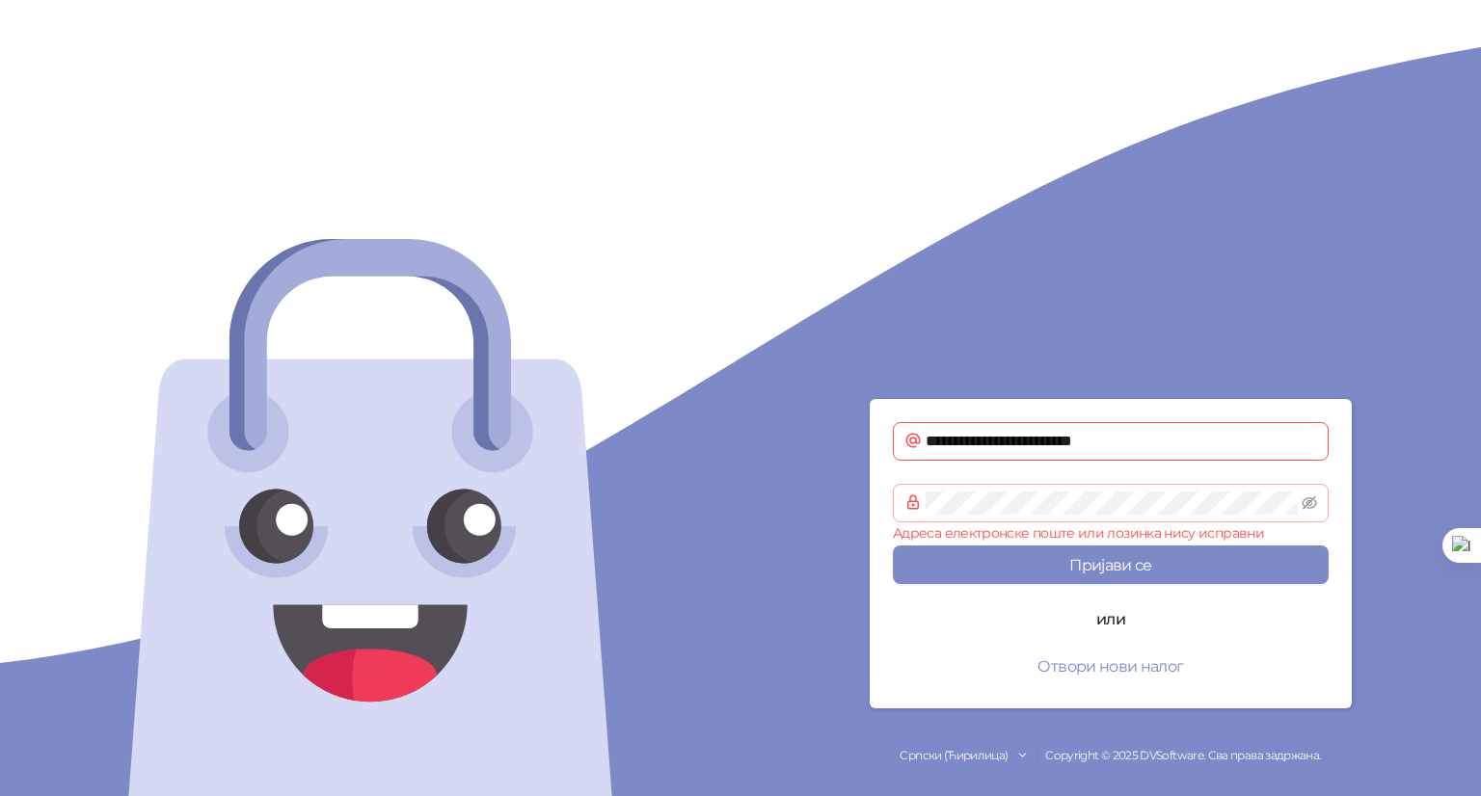
click at [1318, 507] on span at bounding box center [1111, 503] width 436 height 39
click at [1316, 506] on icon "eye-invisible" at bounding box center [1309, 503] width 15 height 15
